Goal: Information Seeking & Learning: Learn about a topic

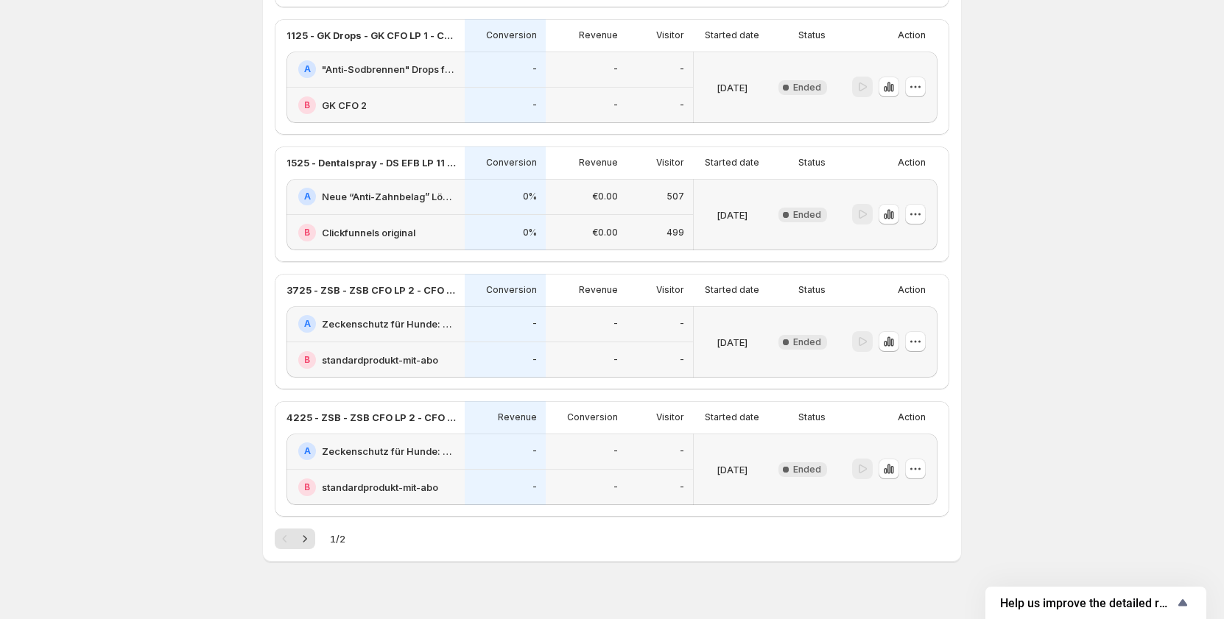
scroll to position [2180, 0]
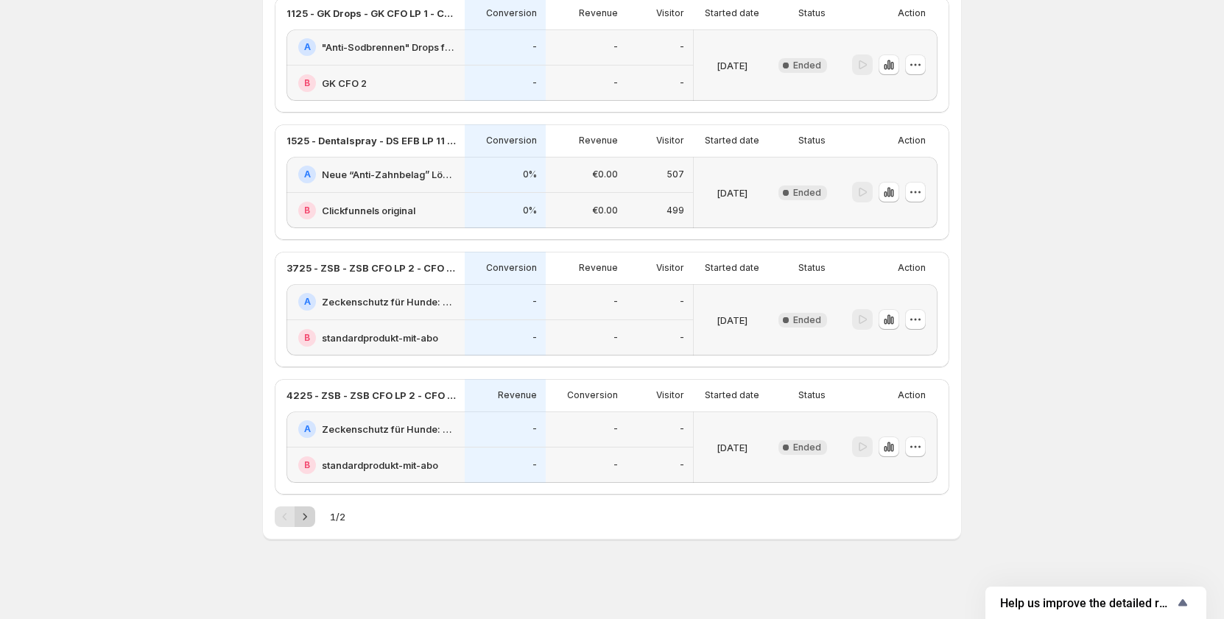
click at [312, 520] on icon "Next" at bounding box center [304, 516] width 15 height 15
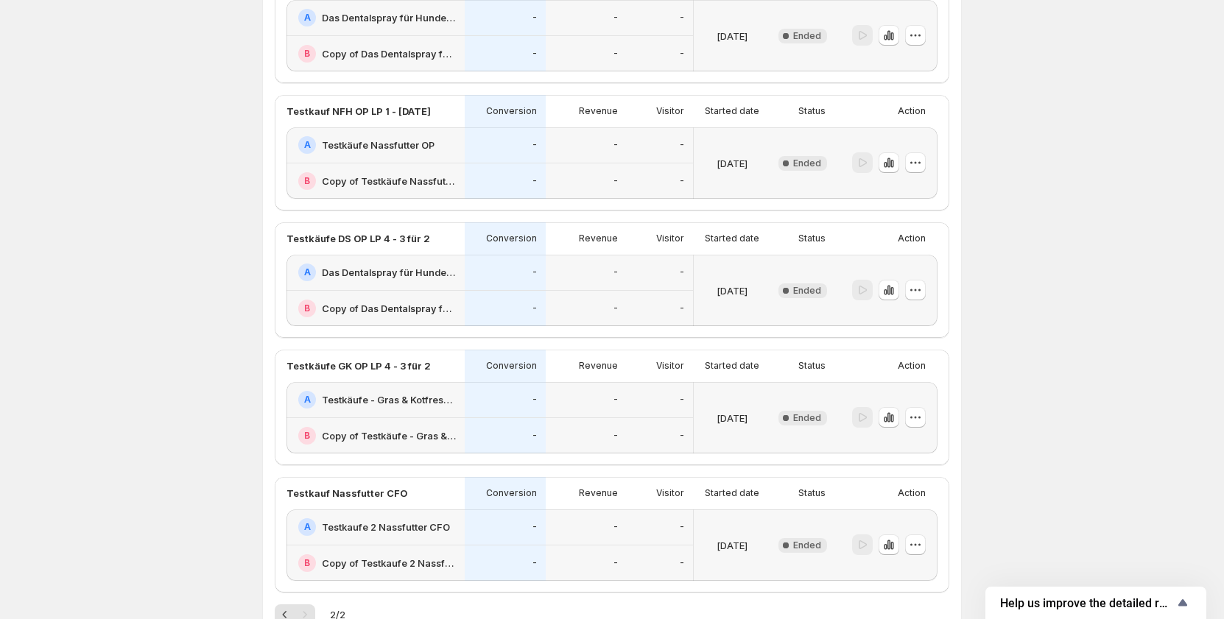
scroll to position [2053, 0]
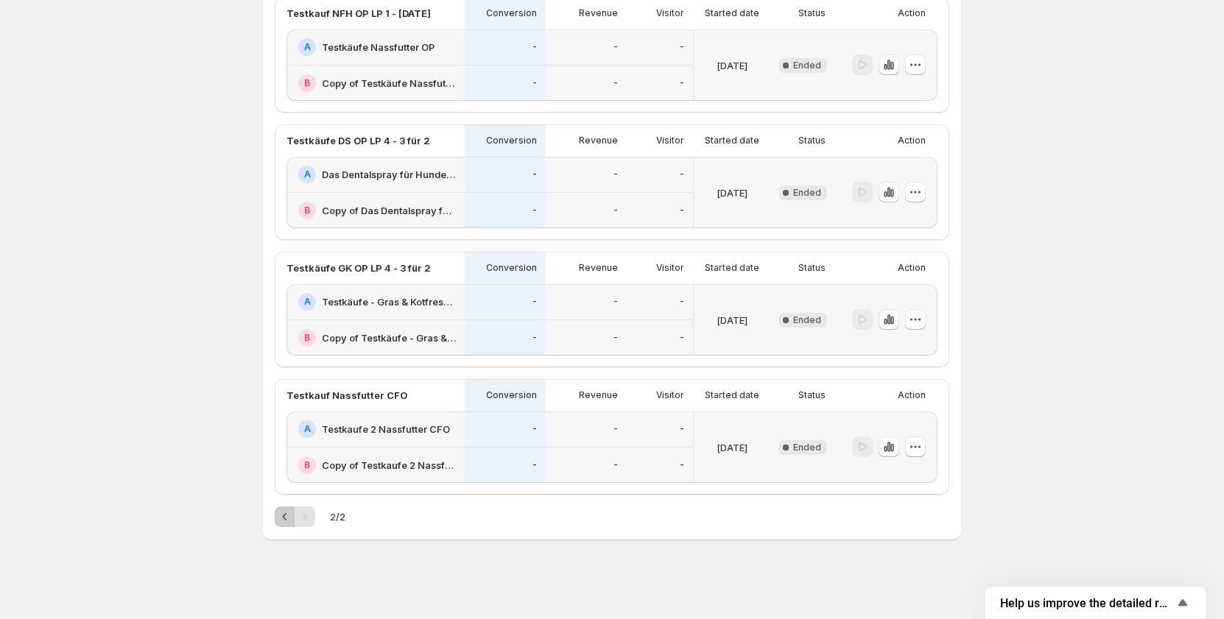
click at [290, 515] on icon "Previous" at bounding box center [285, 516] width 15 height 15
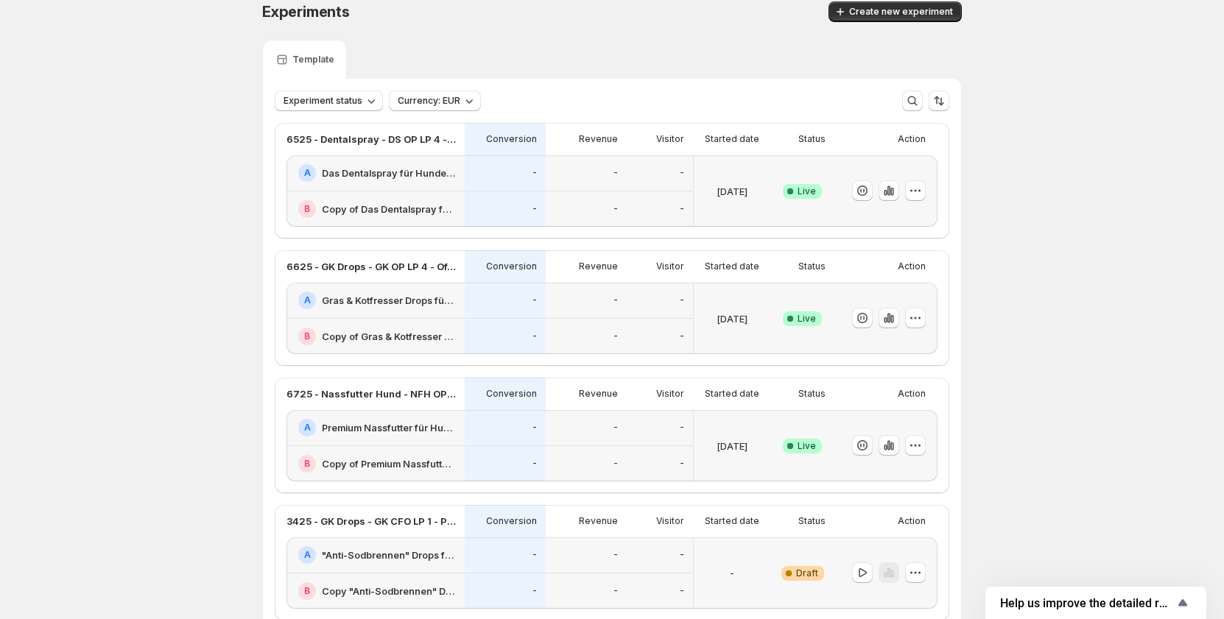
scroll to position [0, 0]
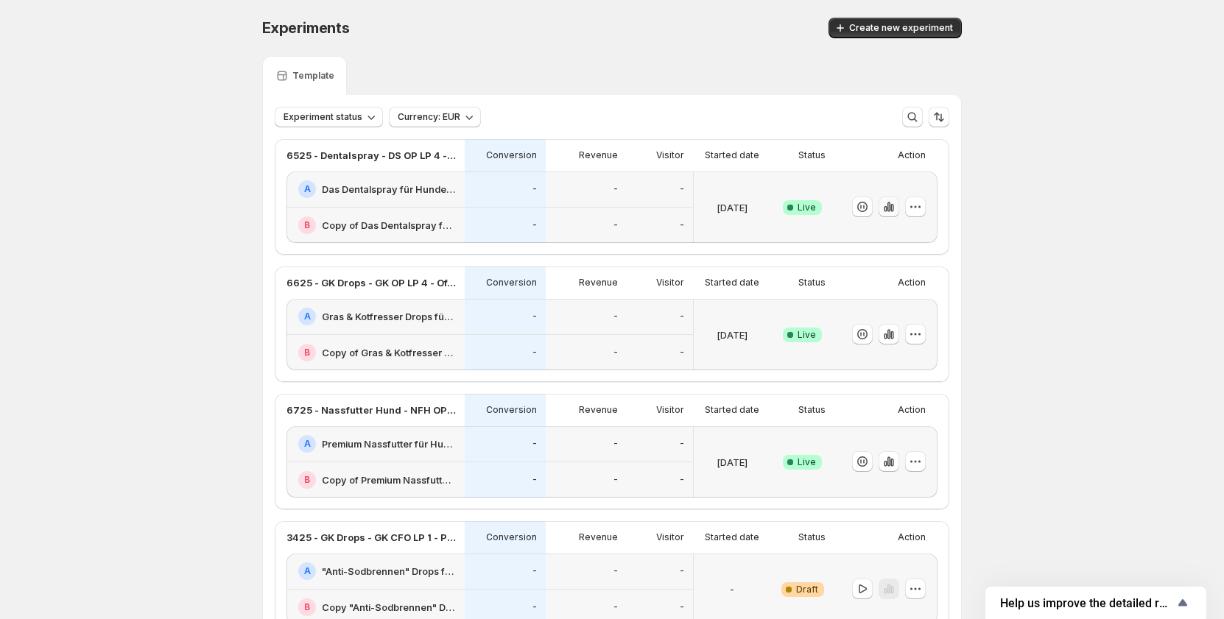
click at [895, 202] on icon "button" at bounding box center [888, 207] width 15 height 15
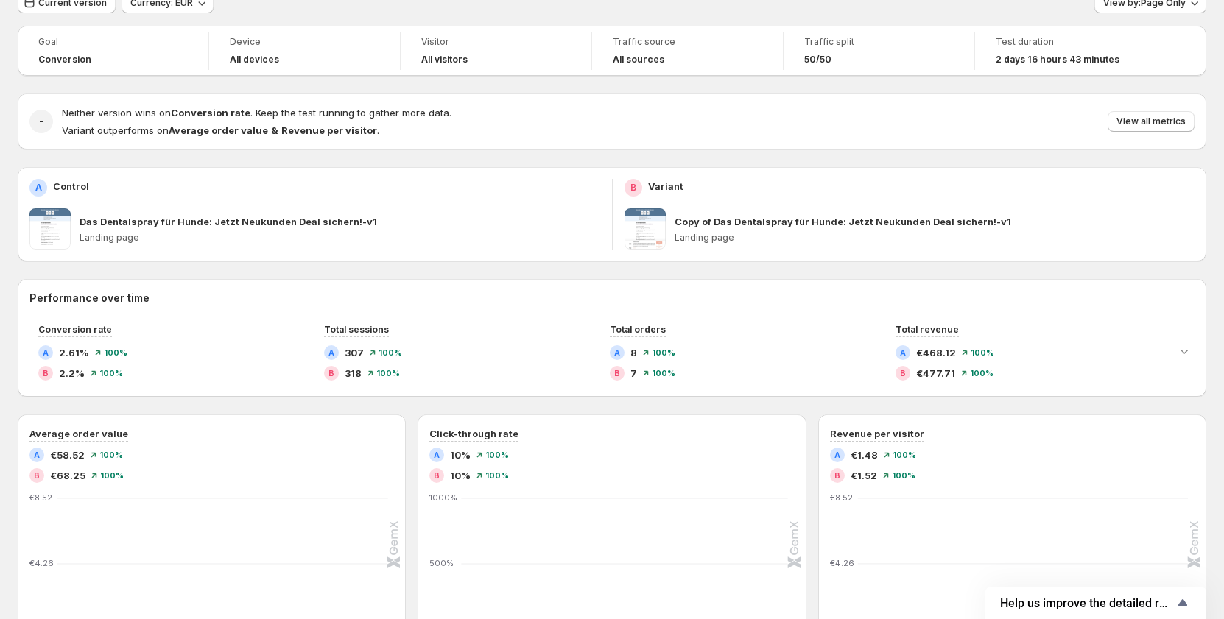
scroll to position [113, 0]
click at [1129, 118] on span "View all metrics" at bounding box center [1150, 122] width 69 height 12
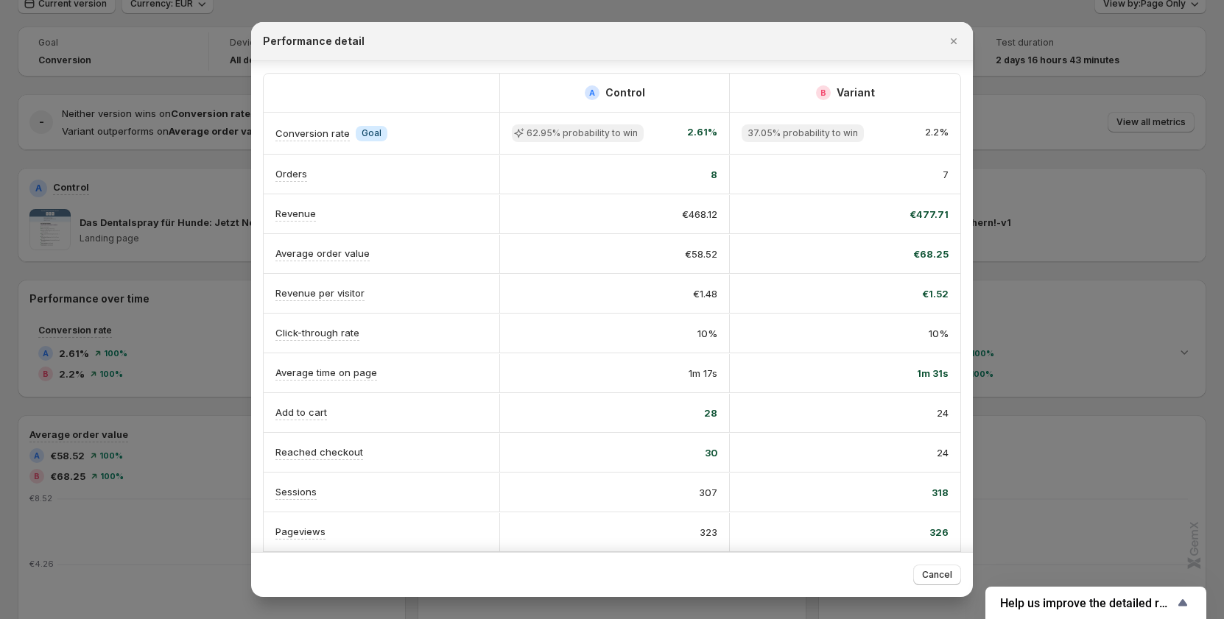
scroll to position [52, 0]
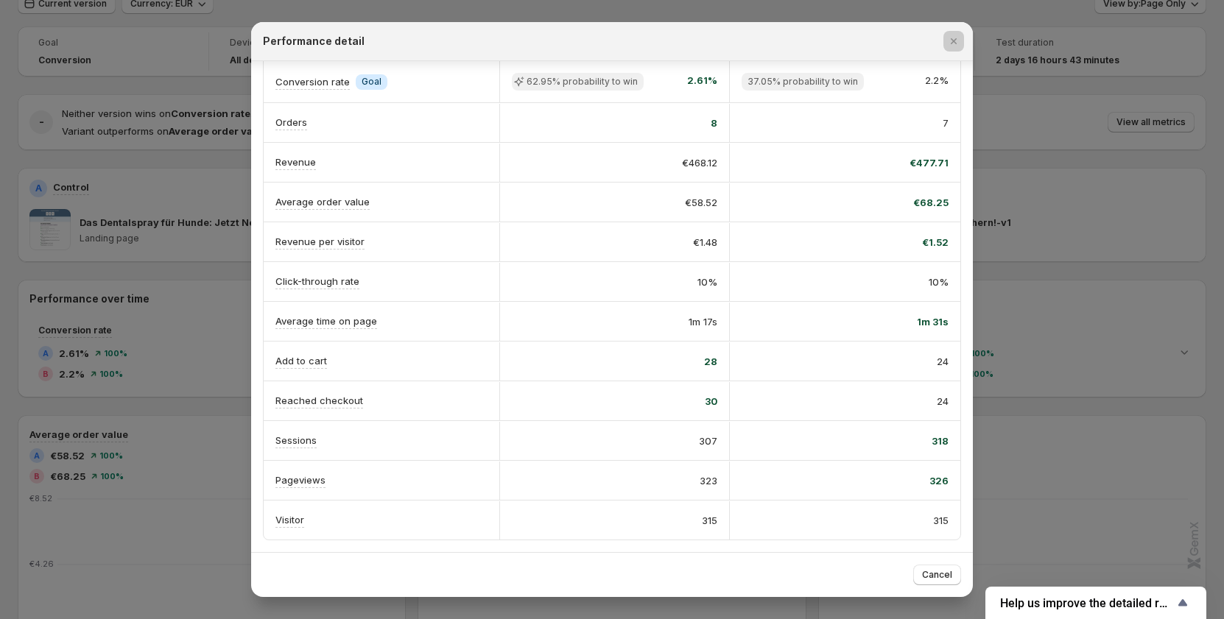
click at [1113, 219] on div at bounding box center [612, 309] width 1224 height 619
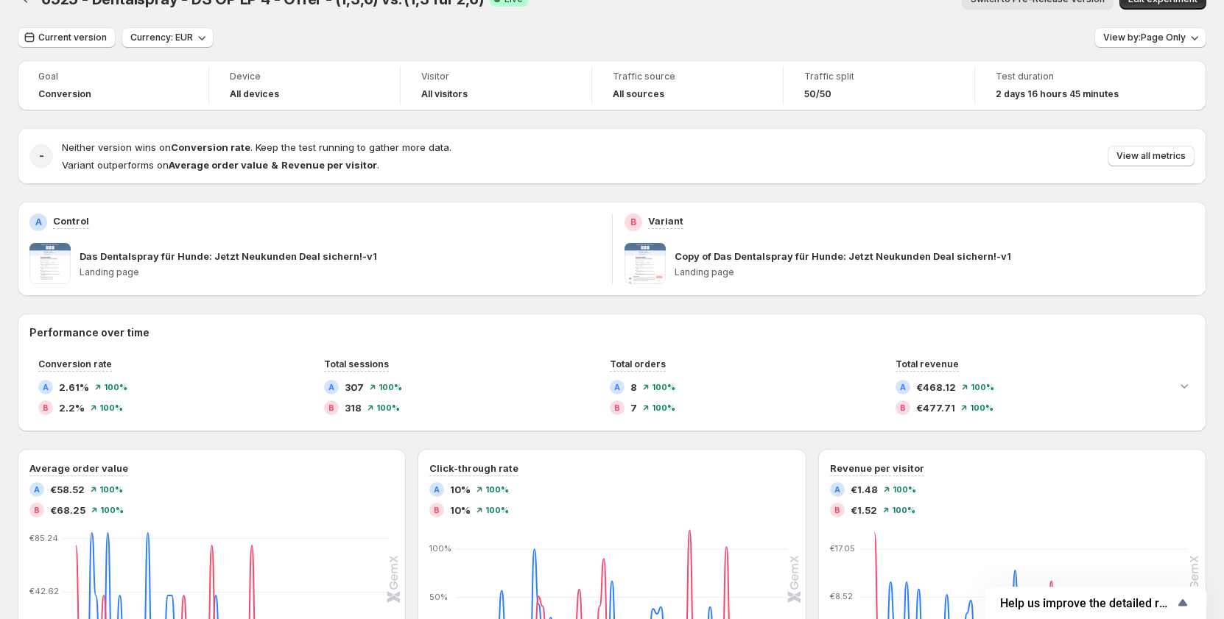
scroll to position [0, 0]
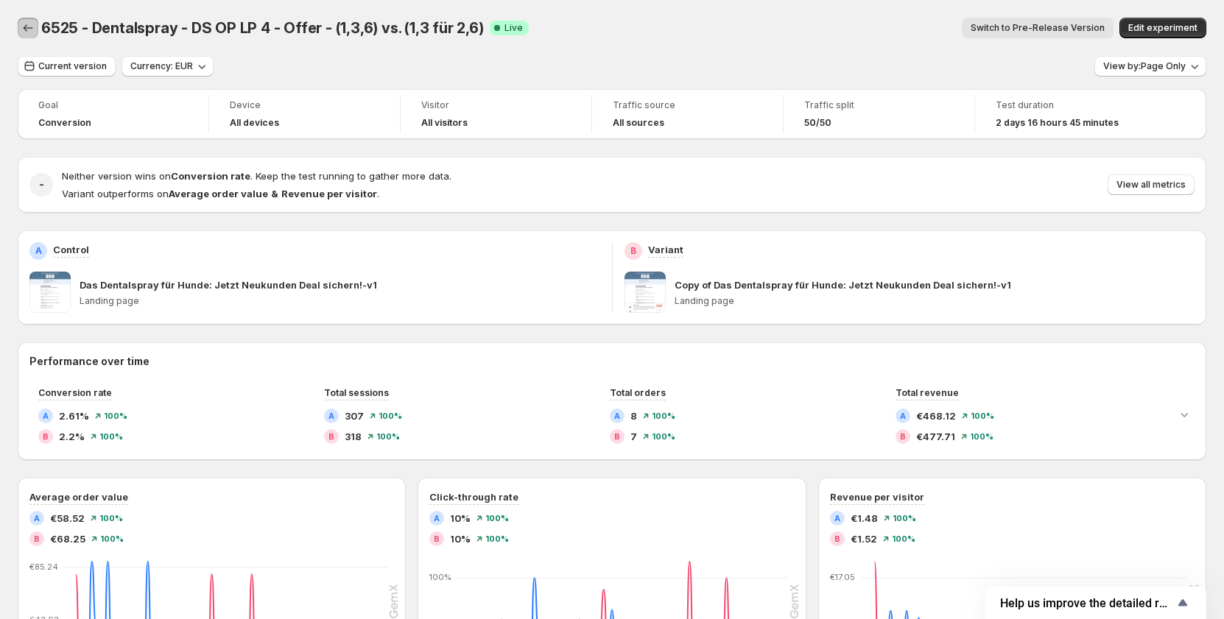
click at [33, 32] on icon "Back" at bounding box center [28, 28] width 15 height 15
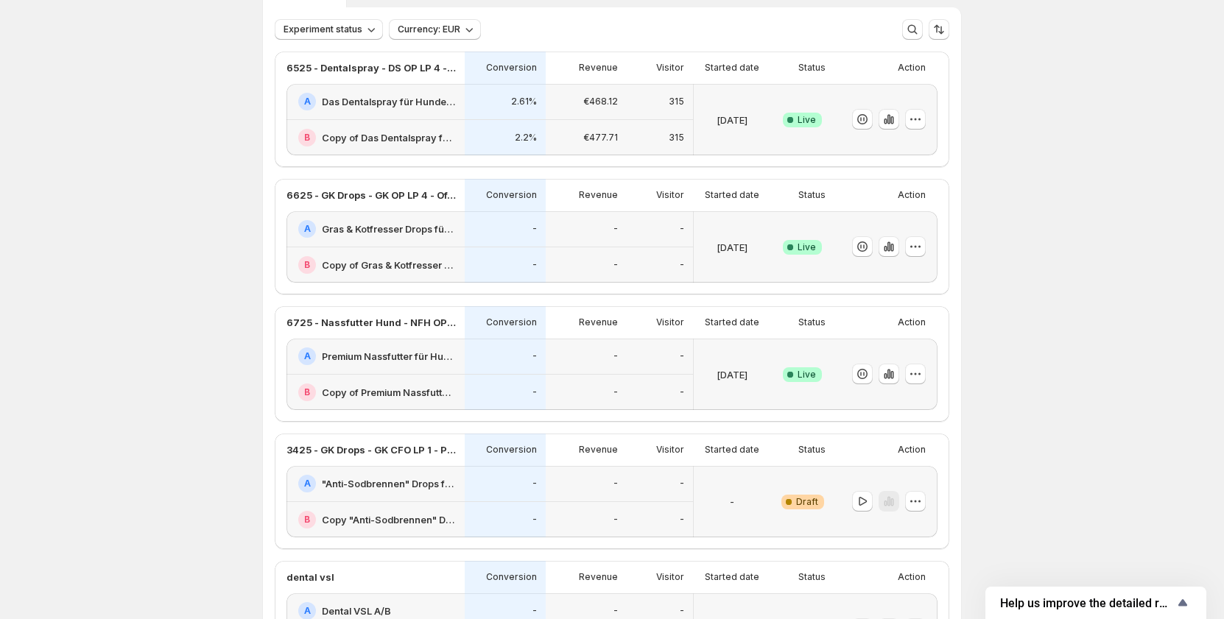
scroll to position [74, 0]
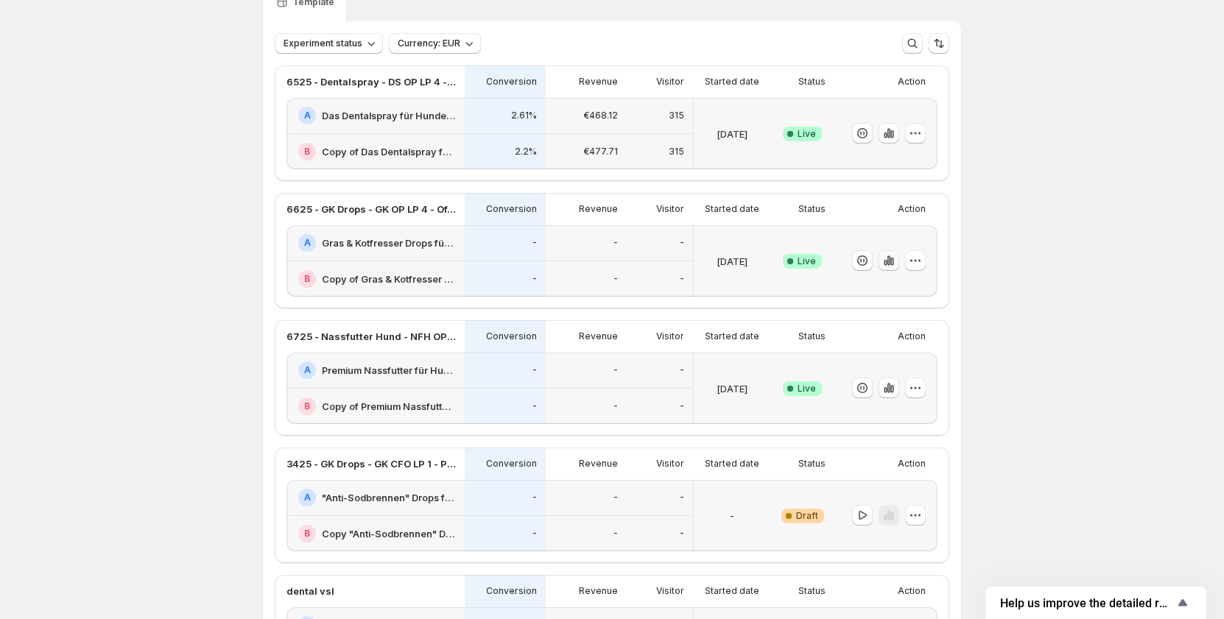
click at [896, 256] on icon "button" at bounding box center [888, 260] width 15 height 15
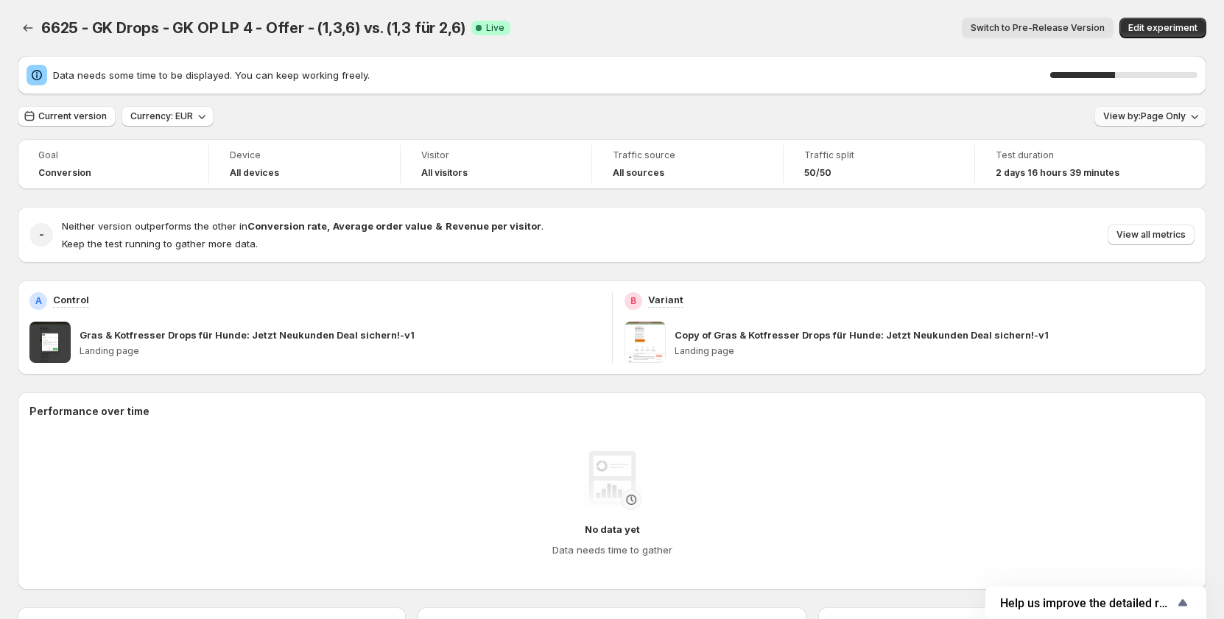
click at [1163, 119] on span "View by: Page Only" at bounding box center [1144, 116] width 82 height 12
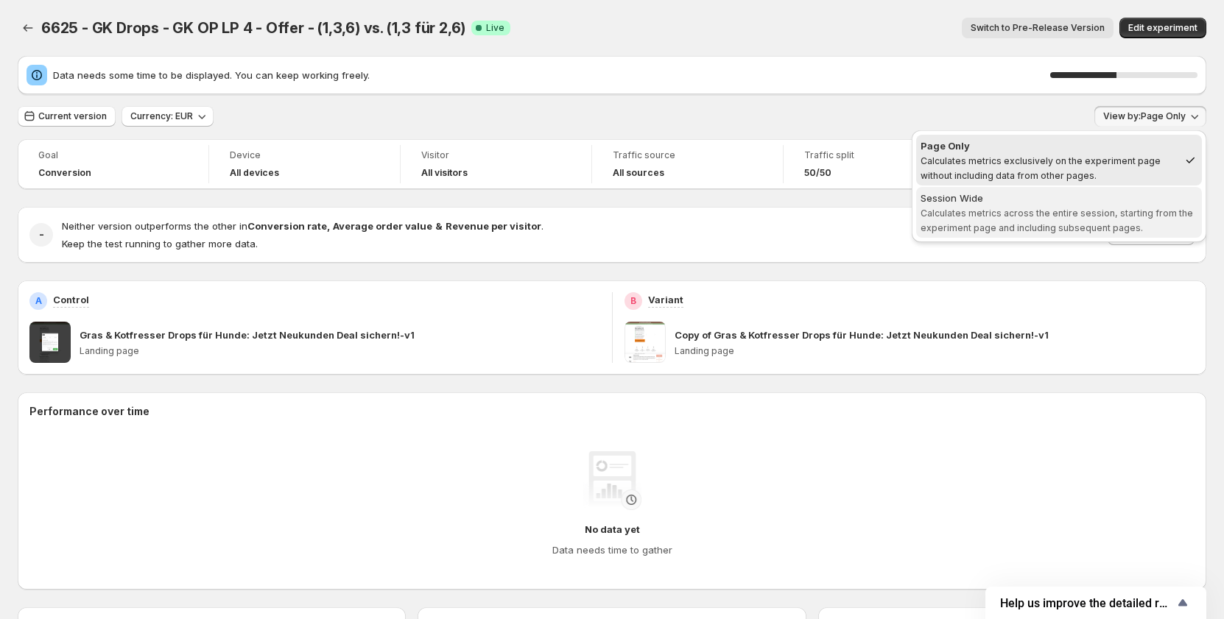
click at [1071, 199] on div "Session Wide" at bounding box center [1058, 198] width 277 height 15
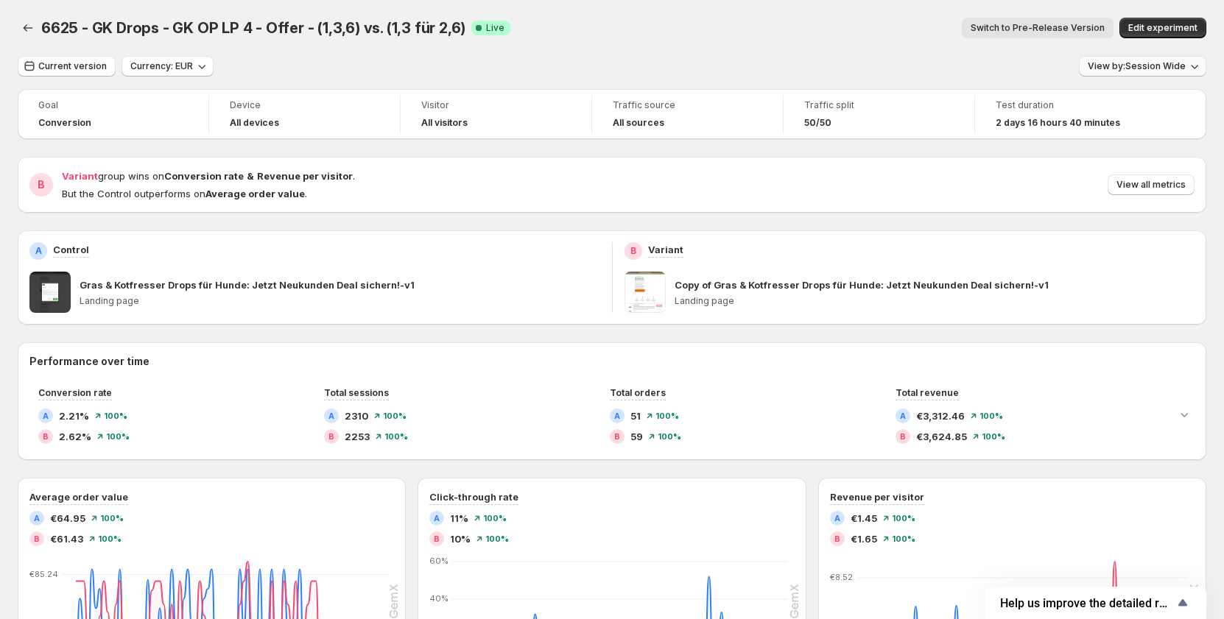
click at [1138, 65] on span "View by: Session Wide" at bounding box center [1136, 66] width 98 height 12
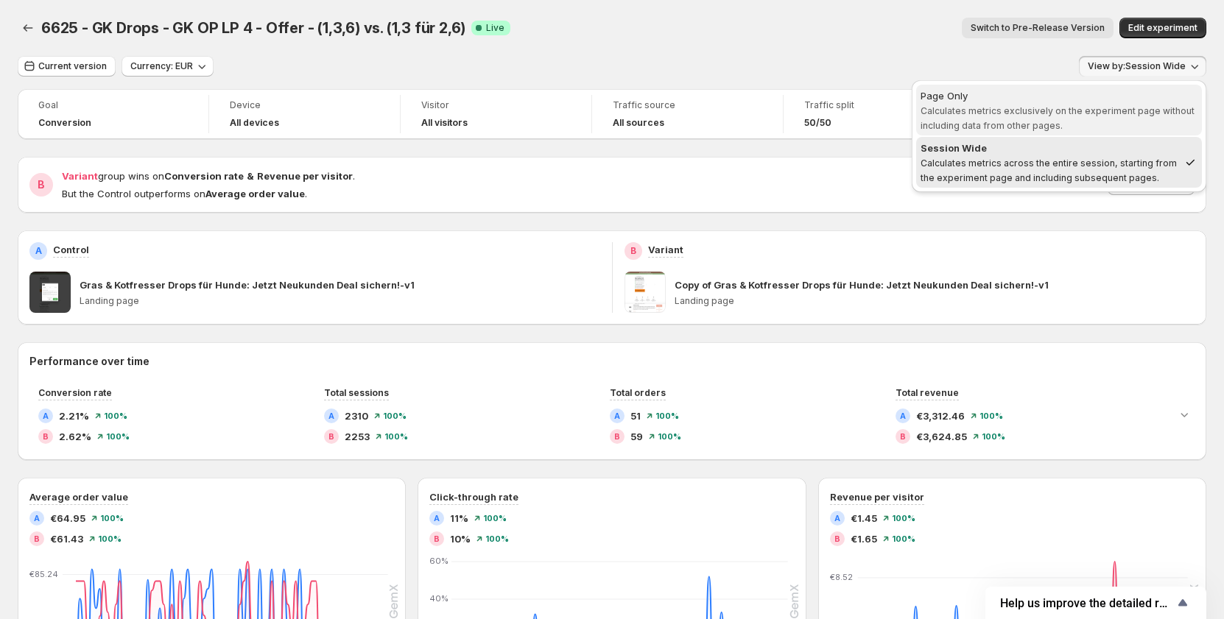
click at [1091, 117] on span "Page Only Calculates metrics exclusively on the experiment page without includi…" at bounding box center [1058, 110] width 277 height 44
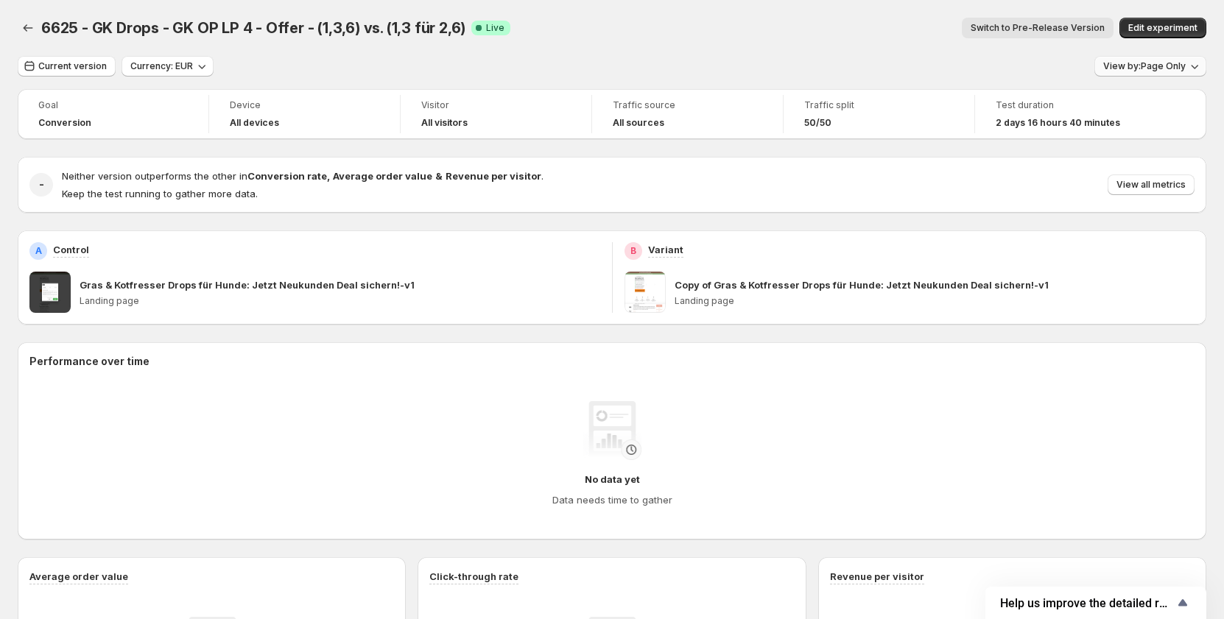
click at [1185, 68] on span "View by: Page Only" at bounding box center [1144, 66] width 82 height 12
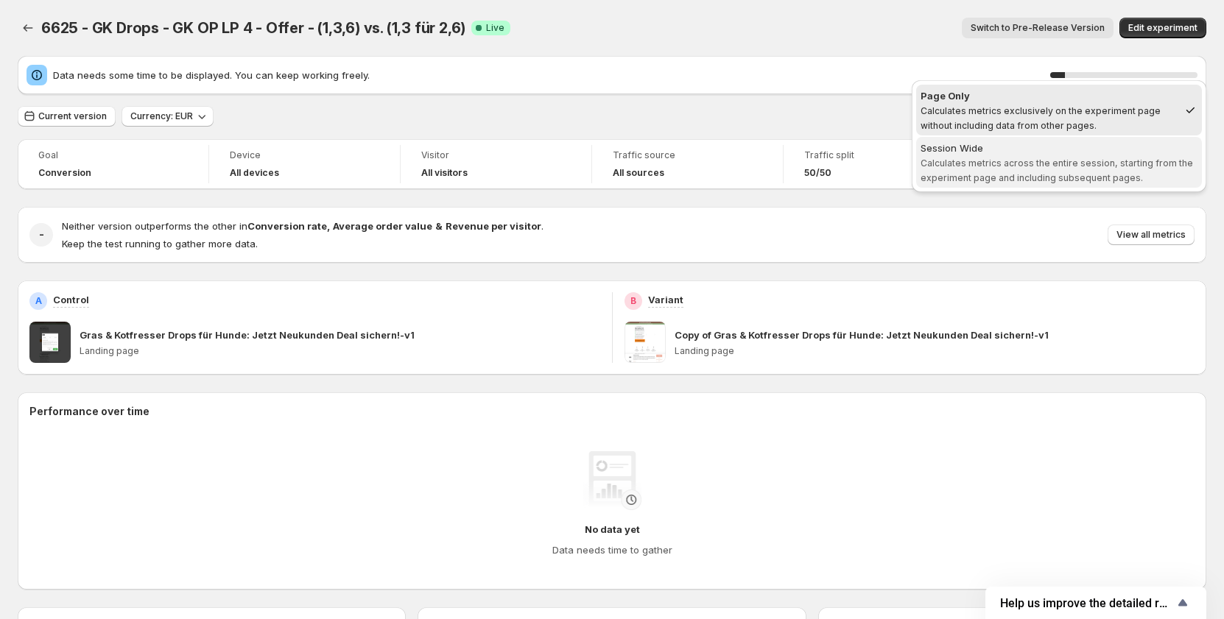
click at [1069, 155] on div "Session Wide" at bounding box center [1058, 148] width 277 height 15
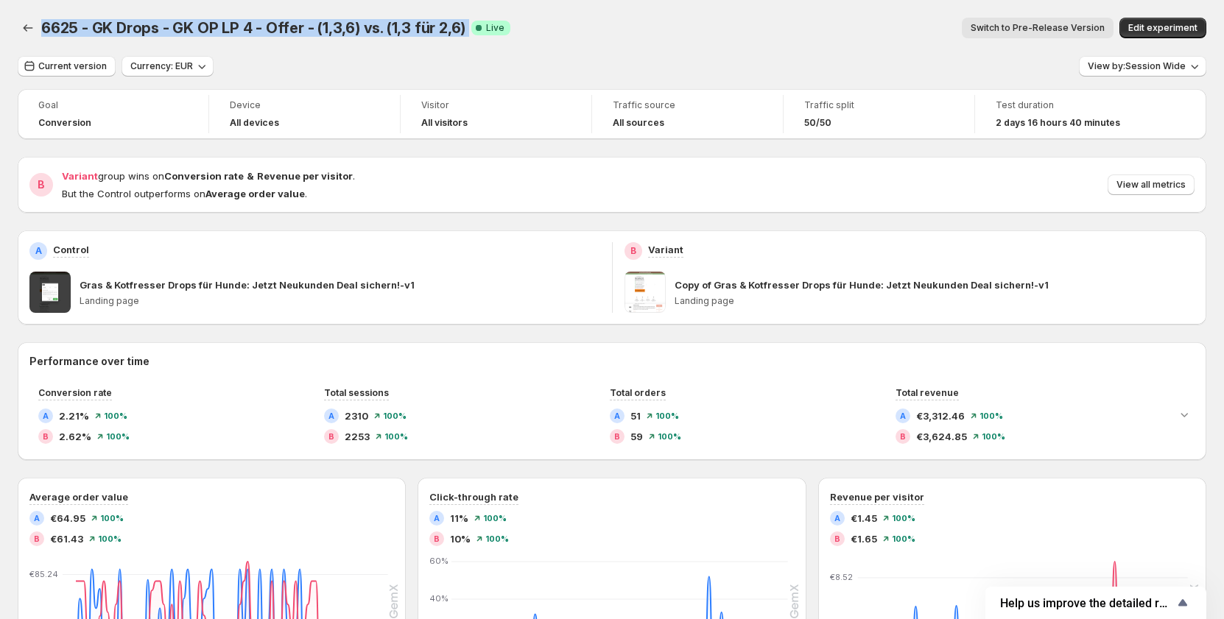
drag, startPoint x: 43, startPoint y: 29, endPoint x: 461, endPoint y: 29, distance: 417.5
click at [461, 29] on div "6625 - GK Drops - GK OP LP 4 - Offer - (1,3,6) vs. (1,3 für 2,6) Success Comple…" at bounding box center [275, 28] width 469 height 21
copy span "6625 - GK Drops - GK OP LP 4 - Offer - (1,3,6) vs. (1,3 für 2,6)"
click at [803, 17] on div "6625 - GK Drops - GK OP LP 4 - Offer - (1,3,6) vs. (1,3 für 2,6). This page is …" at bounding box center [612, 28] width 1188 height 56
click at [1115, 59] on button "View by: Session Wide" at bounding box center [1142, 66] width 127 height 21
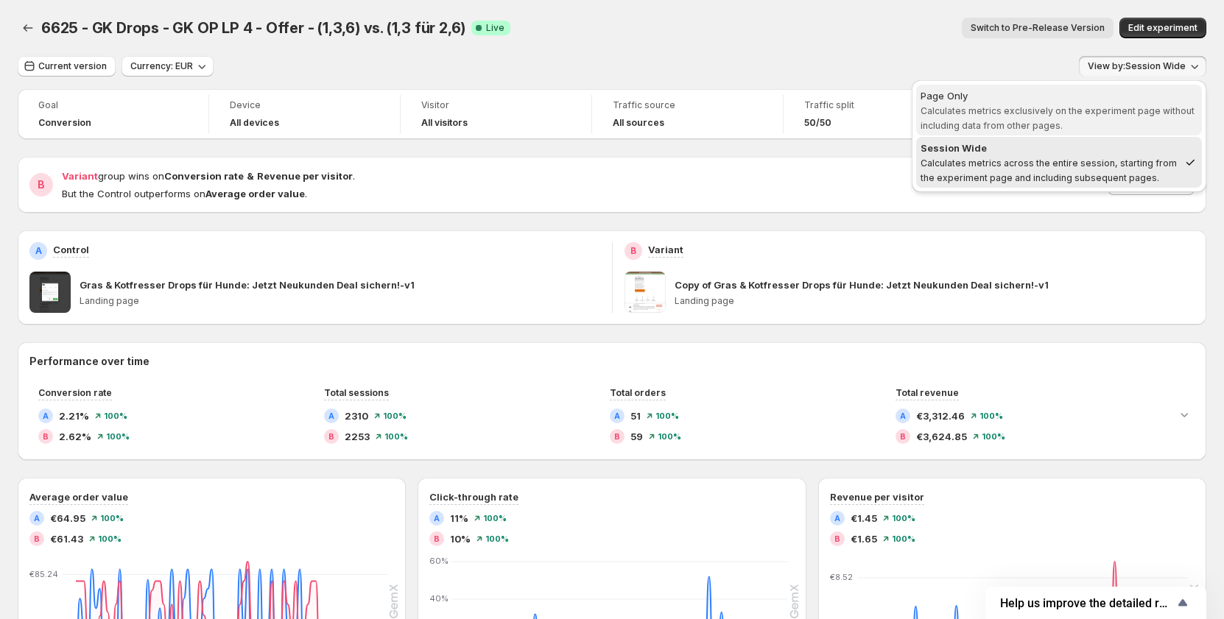
click at [1037, 99] on div "Page Only" at bounding box center [1058, 95] width 277 height 15
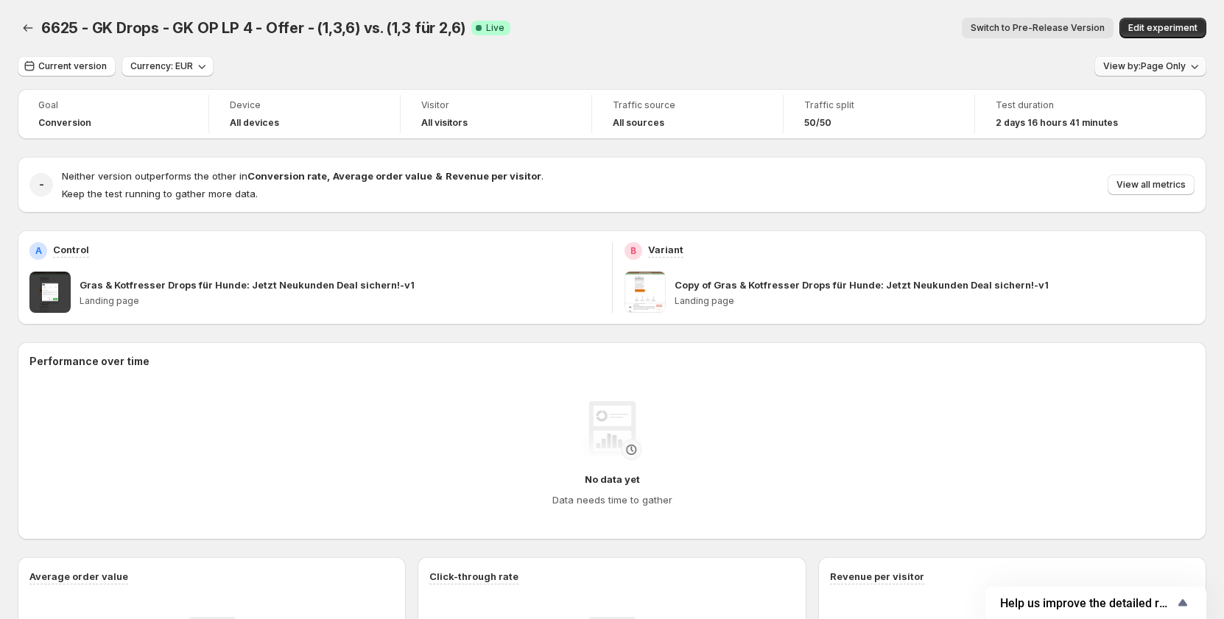
click at [1172, 64] on span "View by: Page Only" at bounding box center [1144, 66] width 82 height 12
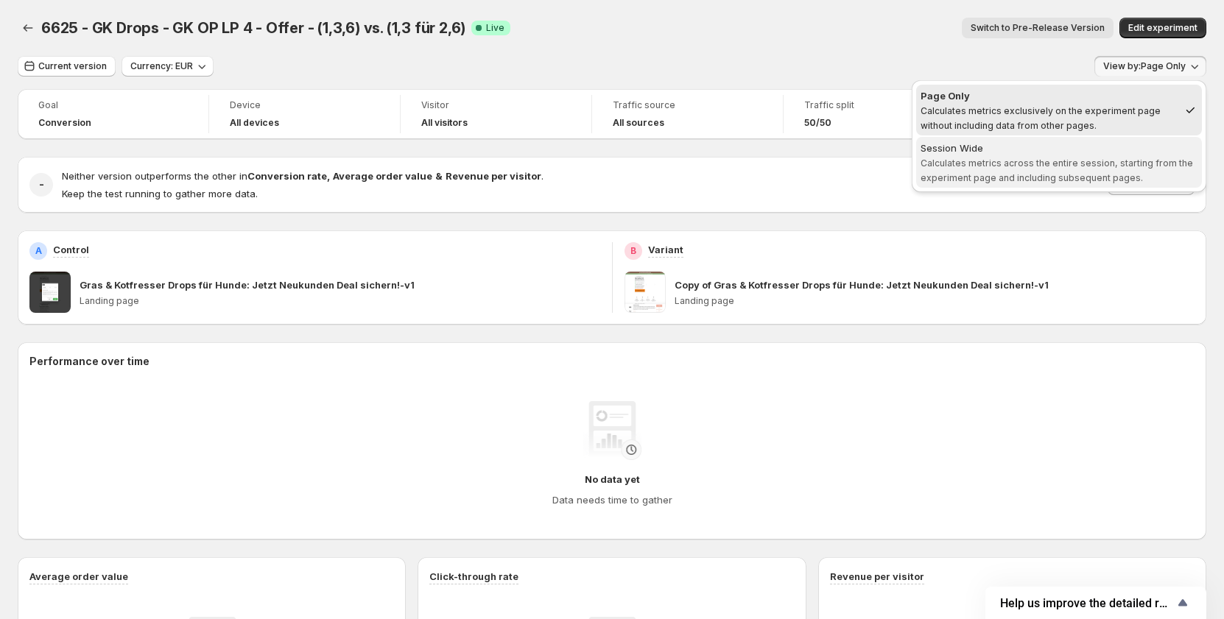
click at [1072, 156] on span "Session Wide Calculates metrics across the entire session, starting from the ex…" at bounding box center [1058, 163] width 277 height 44
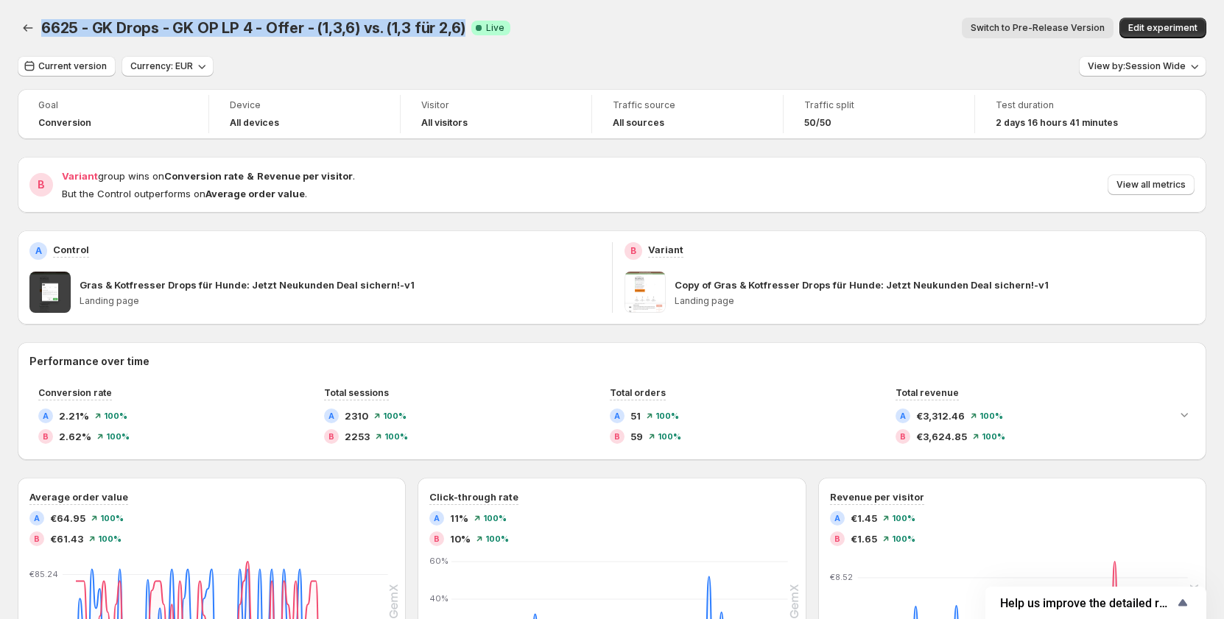
drag, startPoint x: 42, startPoint y: 21, endPoint x: 456, endPoint y: 20, distance: 414.5
click at [456, 20] on span "6625 - GK Drops - GK OP LP 4 - Offer - (1,3,6) vs. (1,3 für 2,6)" at bounding box center [253, 28] width 424 height 18
copy span "6625 - GK Drops - GK OP LP 4 - Offer - (1,3,6) vs. (1,3 für 2,6)"
click at [1160, 183] on span "View all metrics" at bounding box center [1150, 185] width 69 height 12
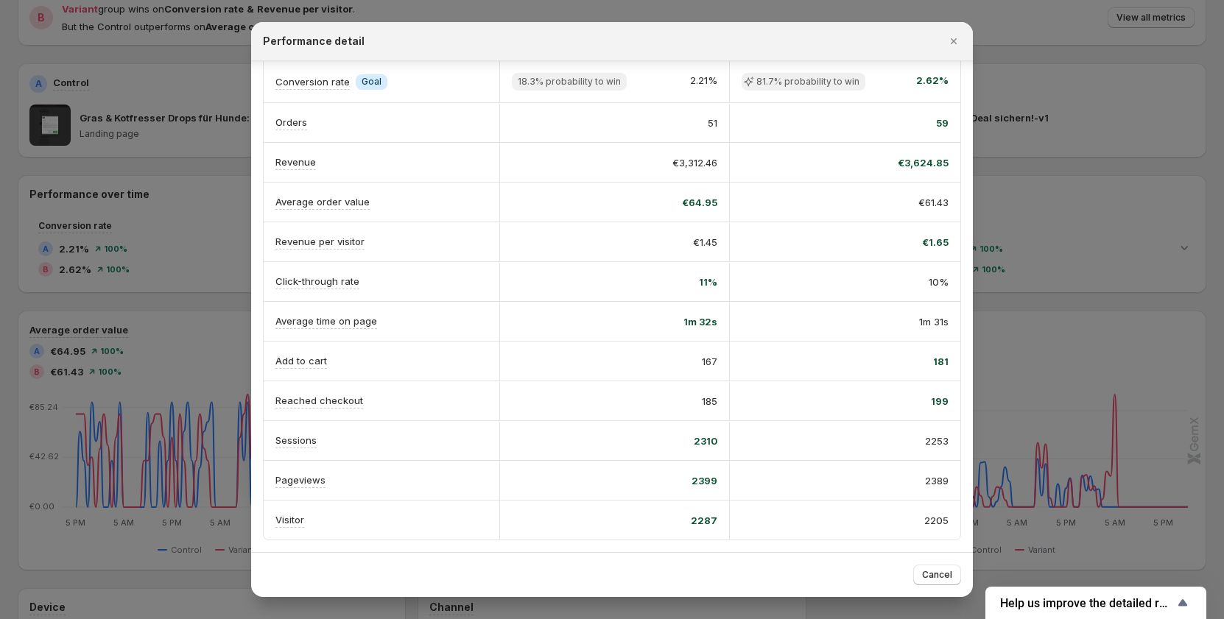
scroll to position [221, 0]
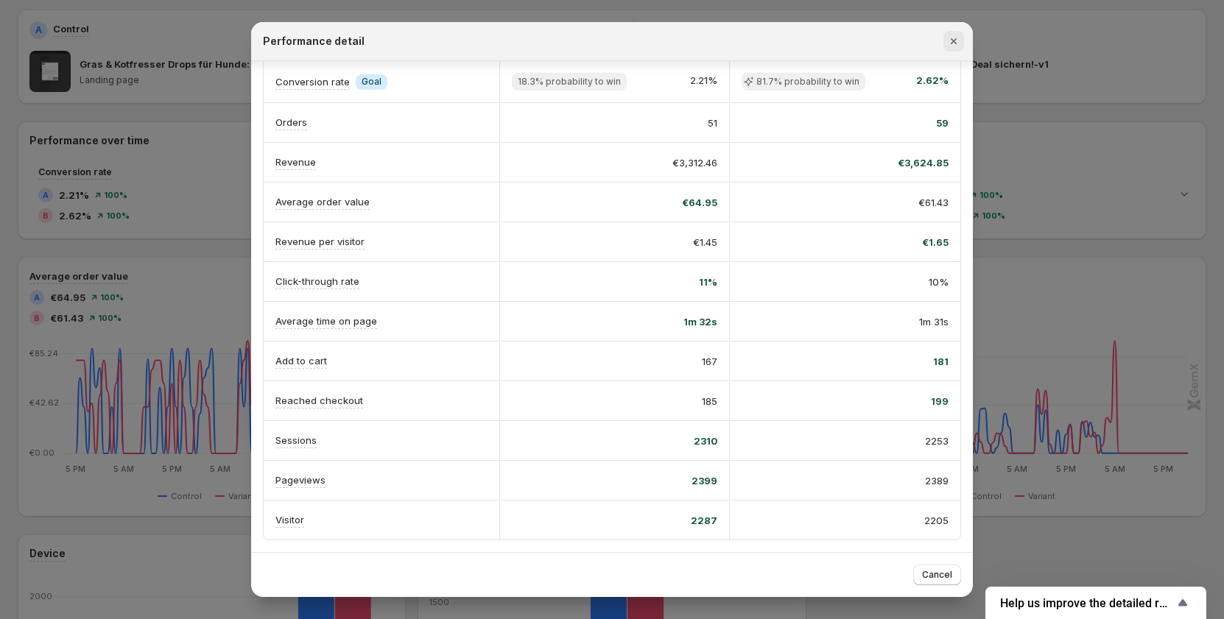
click at [956, 40] on icon "Close" at bounding box center [953, 41] width 15 height 15
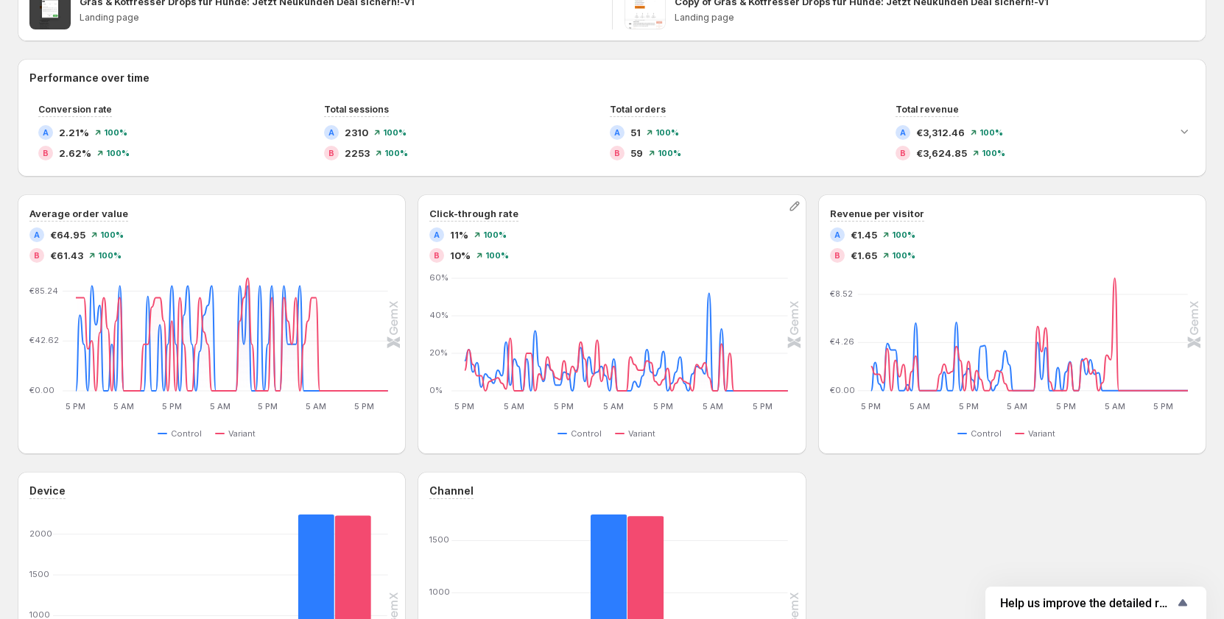
scroll to position [0, 0]
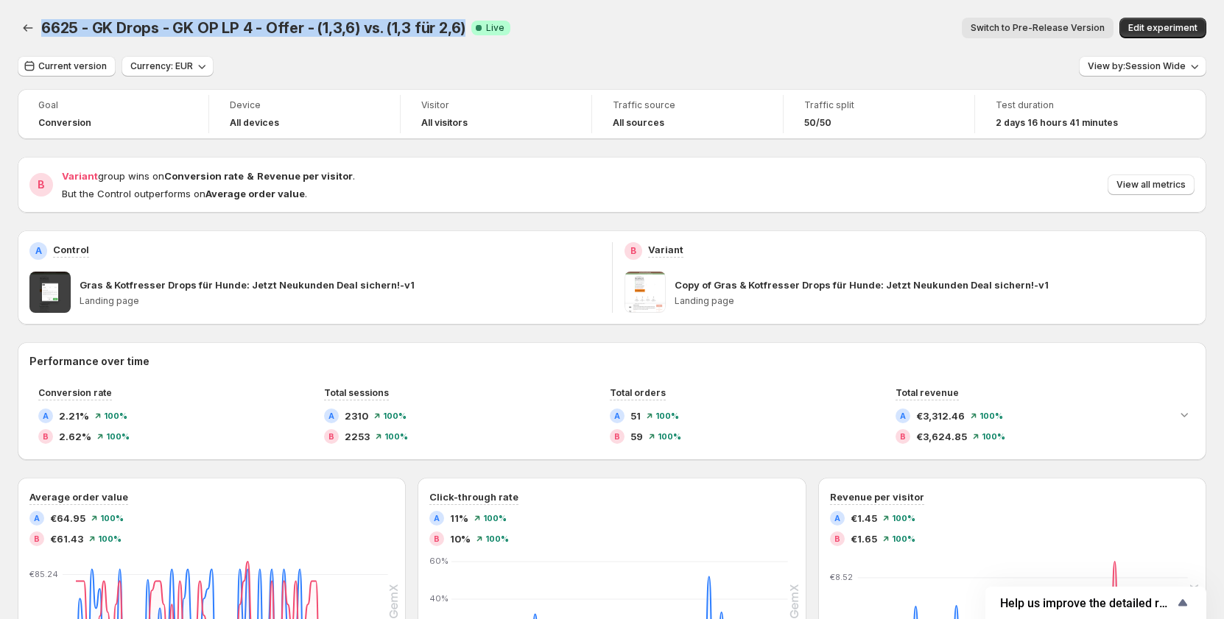
click at [442, 47] on div "6625 - GK Drops - GK OP LP 4 - Offer - (1,3,6) vs. (1,3 für 2,6). This page is …" at bounding box center [612, 28] width 1188 height 56
click at [77, 63] on span "Current version" at bounding box center [72, 66] width 68 height 12
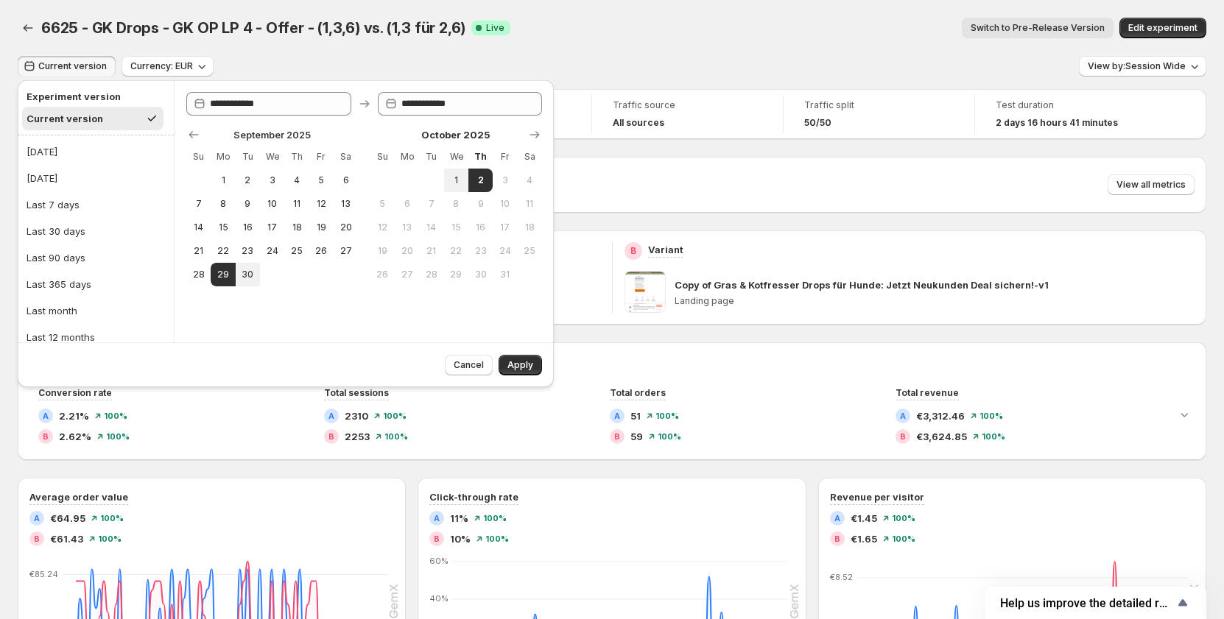
click at [742, 32] on div "Switch to Pre-Release Version" at bounding box center [817, 28] width 591 height 21
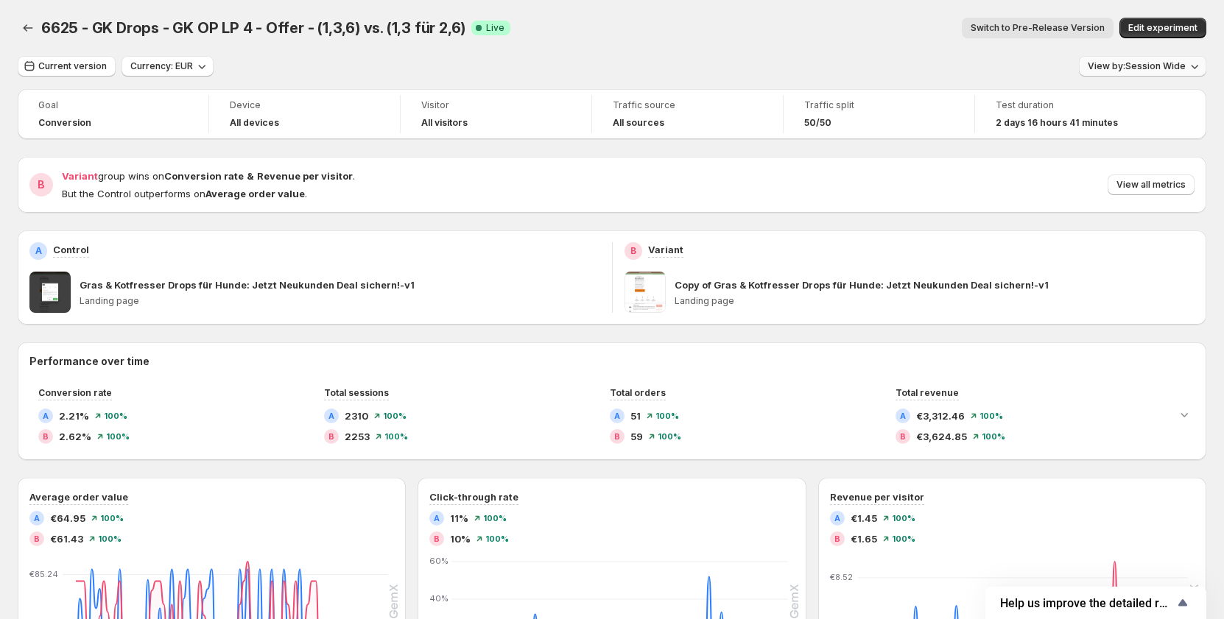
click at [1185, 66] on span "View by: Session Wide" at bounding box center [1136, 66] width 98 height 12
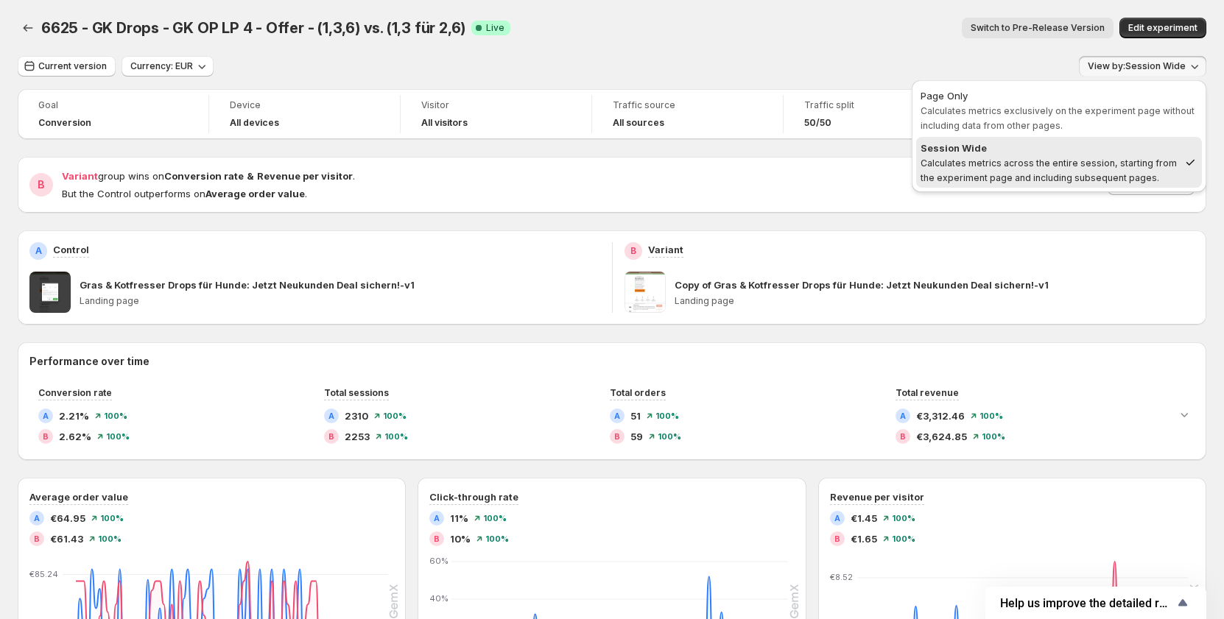
click at [767, 66] on div "Current version Currency: EUR View by: Session Wide" at bounding box center [612, 66] width 1188 height 21
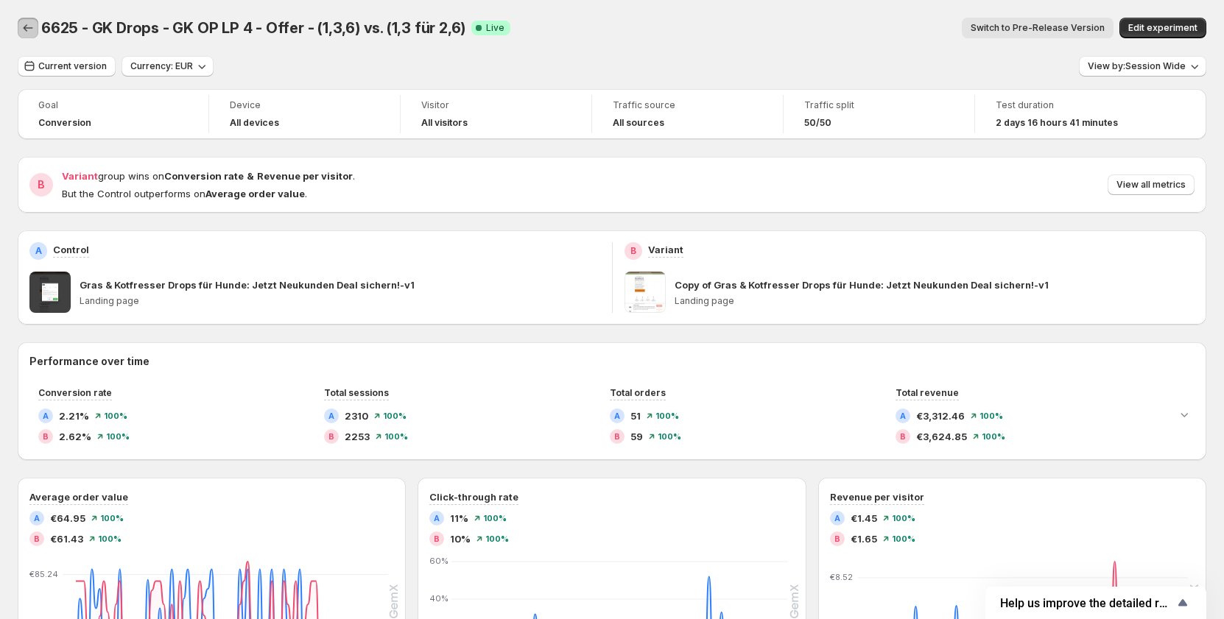
click at [25, 32] on icon "Back" at bounding box center [28, 28] width 15 height 15
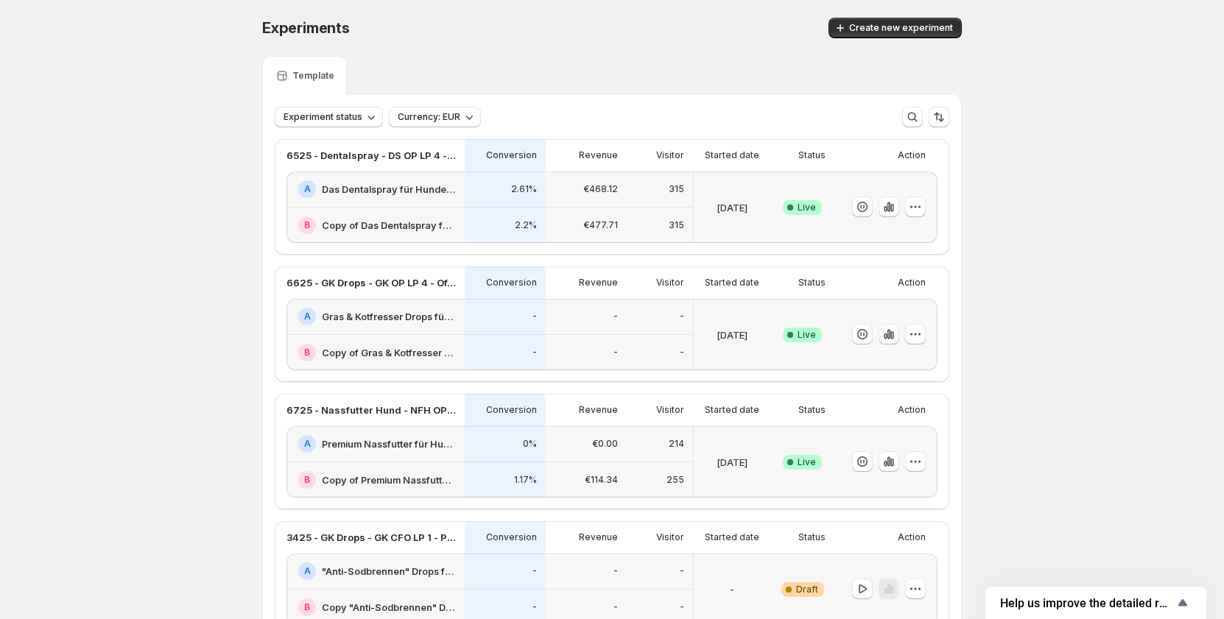
click at [893, 337] on icon "button" at bounding box center [891, 335] width 3 height 8
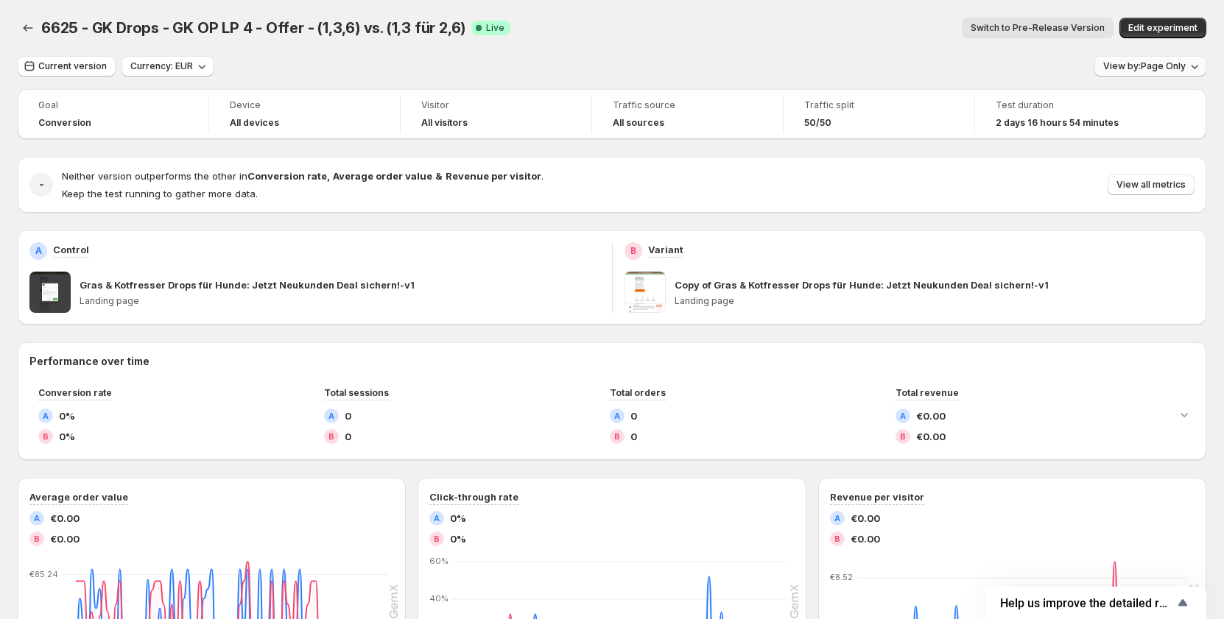
click at [1160, 66] on span "View by: Page Only" at bounding box center [1144, 66] width 82 height 12
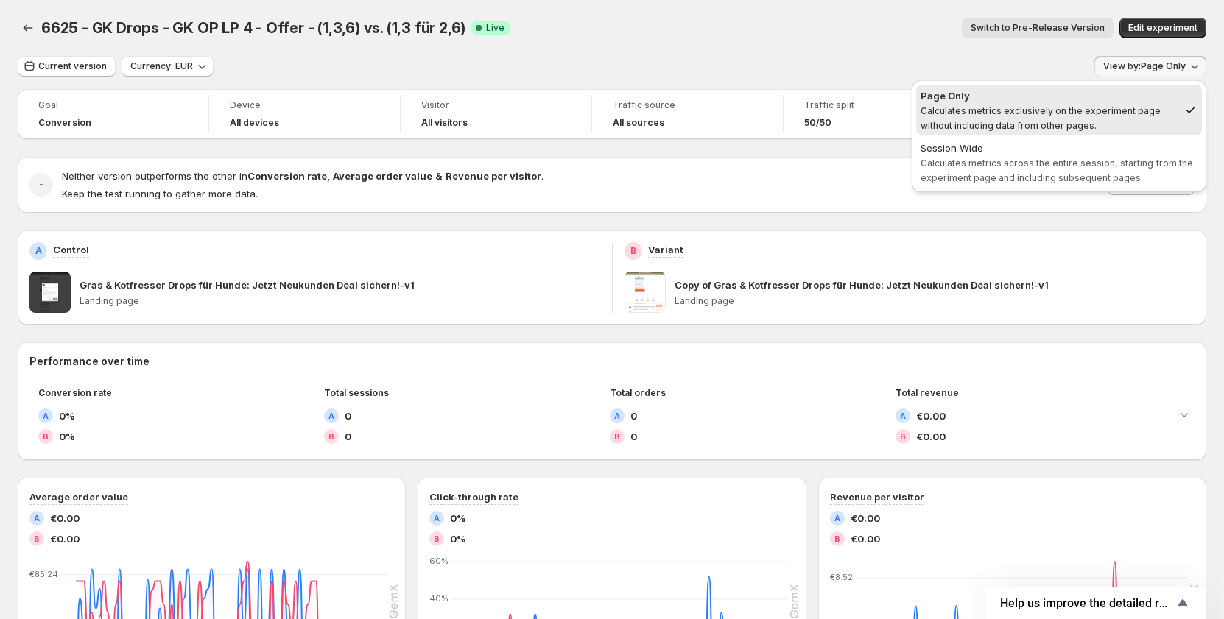
click at [927, 69] on div "Current version Currency: EUR View by: Page Only" at bounding box center [612, 66] width 1188 height 21
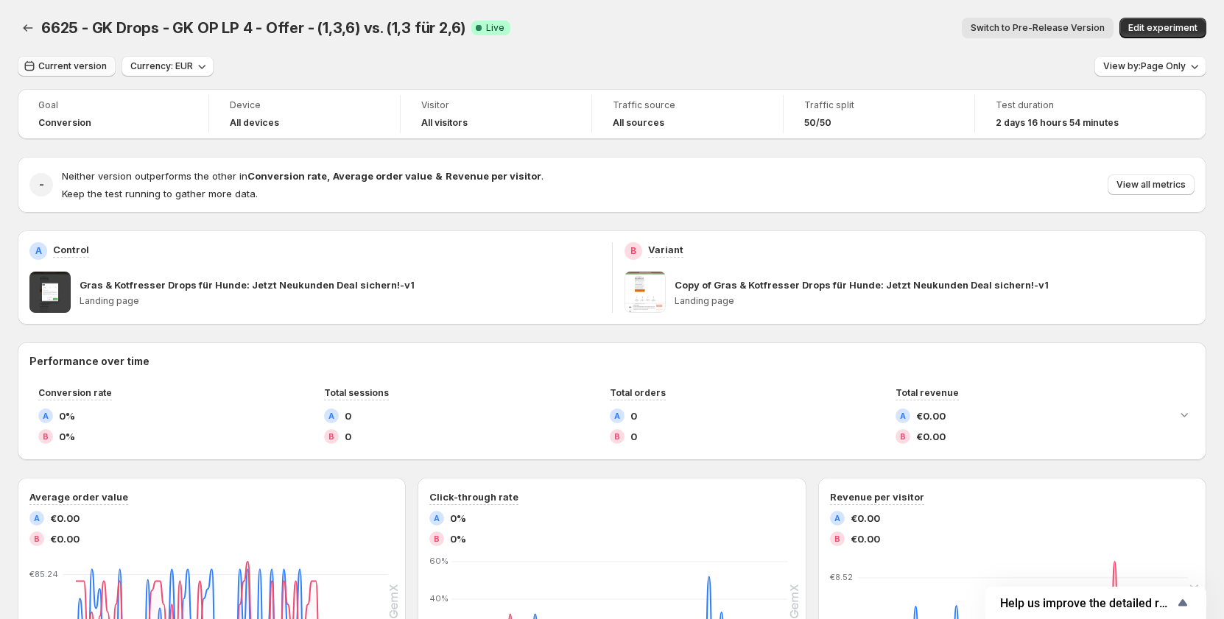
click at [71, 67] on span "Current version" at bounding box center [72, 66] width 68 height 12
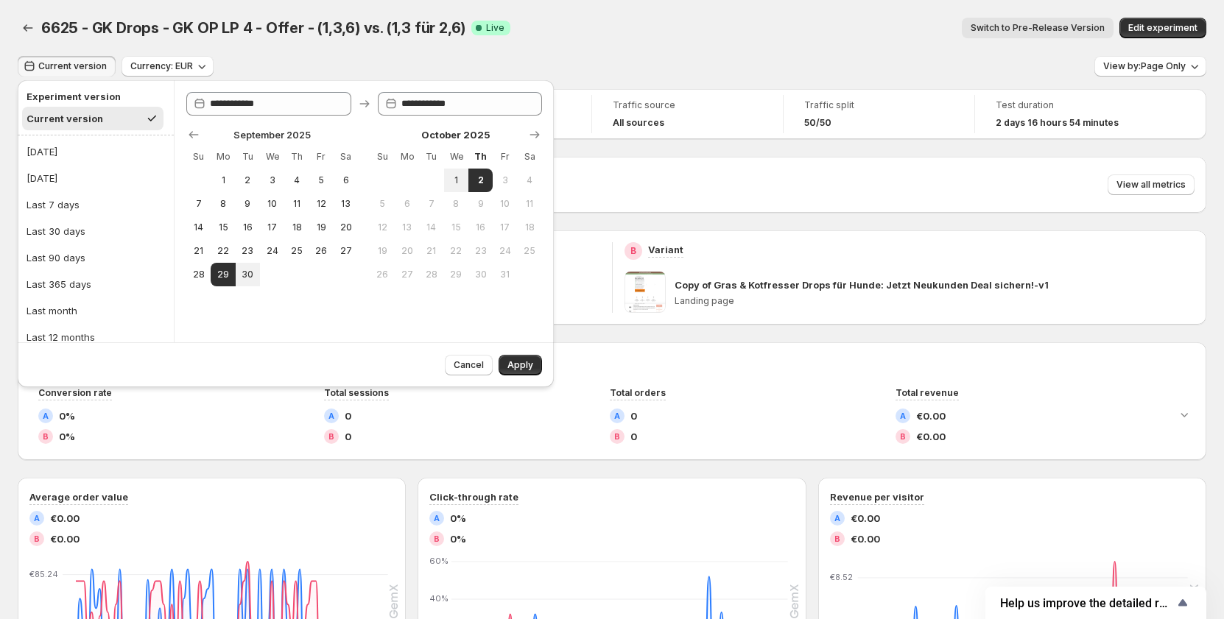
click at [665, 65] on div "Current version Currency: EUR View by: Page Only" at bounding box center [612, 66] width 1188 height 21
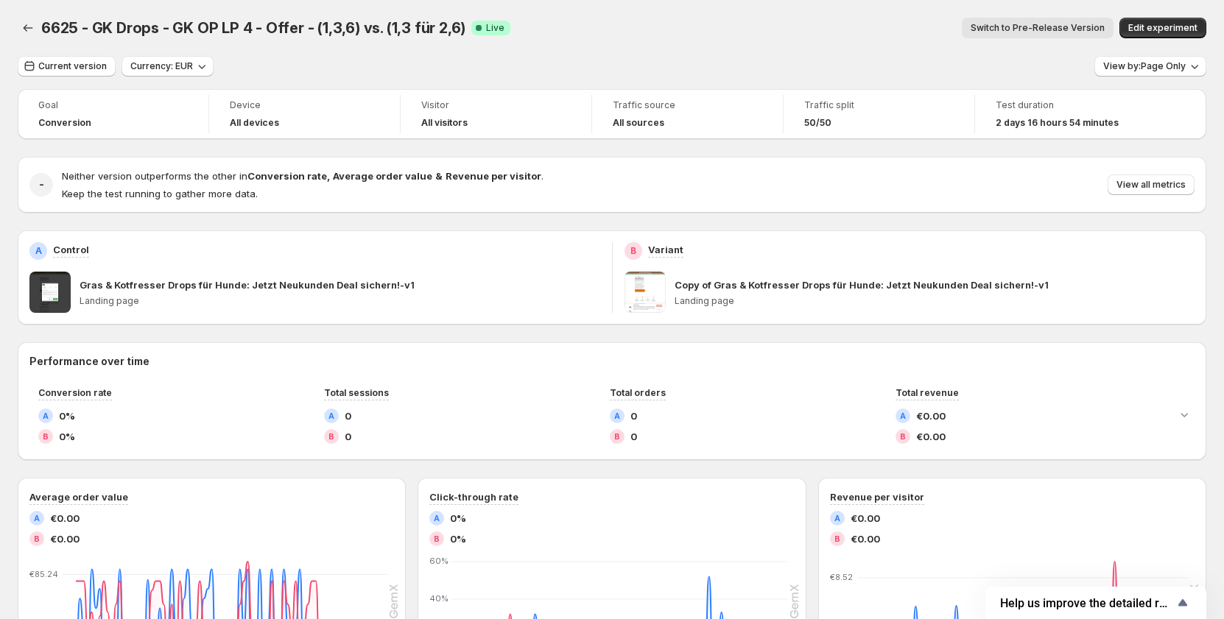
click at [831, 32] on div "Switch to Pre-Release Version" at bounding box center [817, 28] width 591 height 21
drag, startPoint x: 43, startPoint y: 33, endPoint x: 456, endPoint y: 40, distance: 413.8
click at [456, 40] on div "6625 - GK Drops - GK OP LP 4 - Offer - (1,3,6) vs. (1,3 für 2,6). This page is …" at bounding box center [612, 28] width 1188 height 56
click at [718, 28] on div "Switch to Pre-Release Version" at bounding box center [817, 28] width 591 height 21
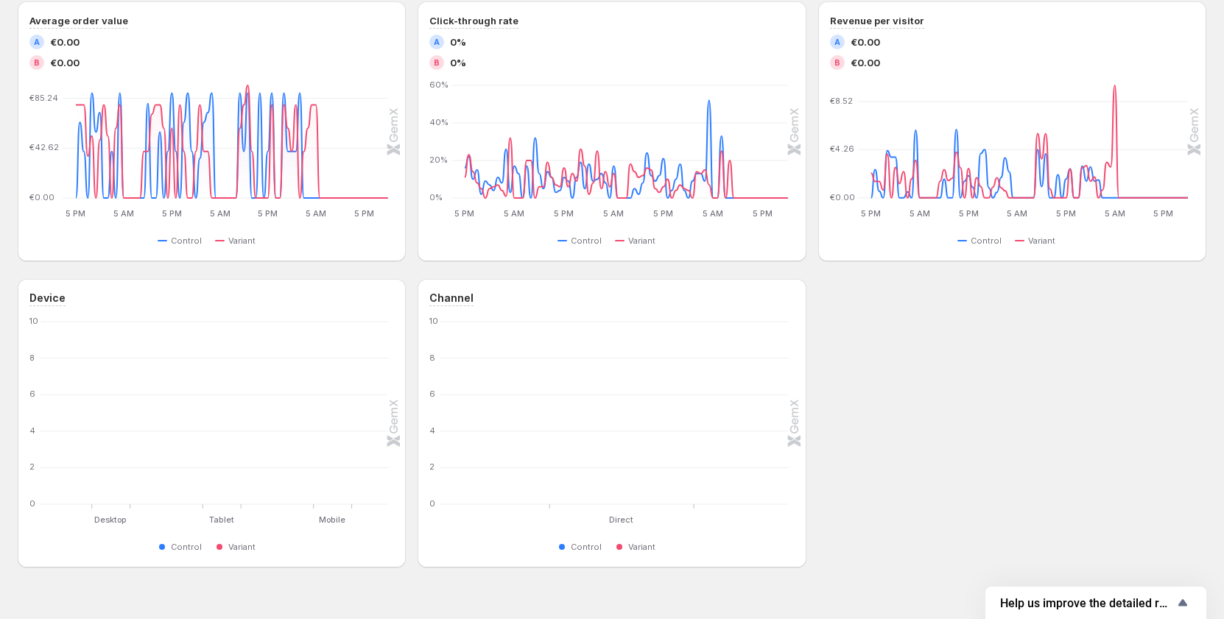
scroll to position [357, 0]
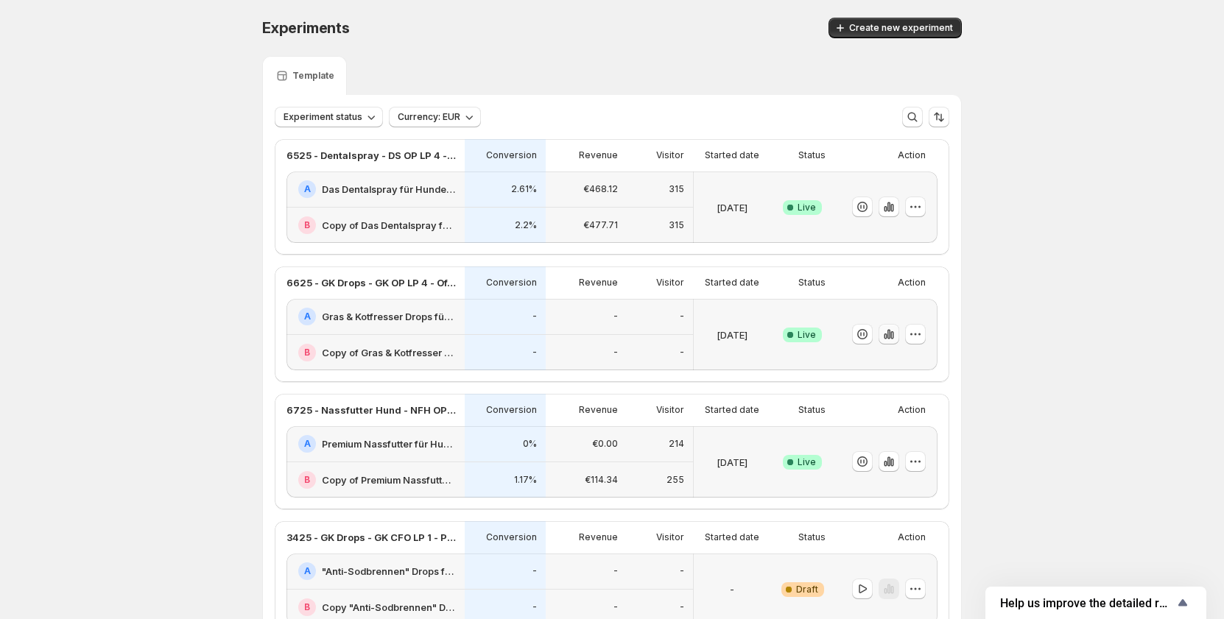
click at [890, 336] on icon "button" at bounding box center [888, 335] width 3 height 10
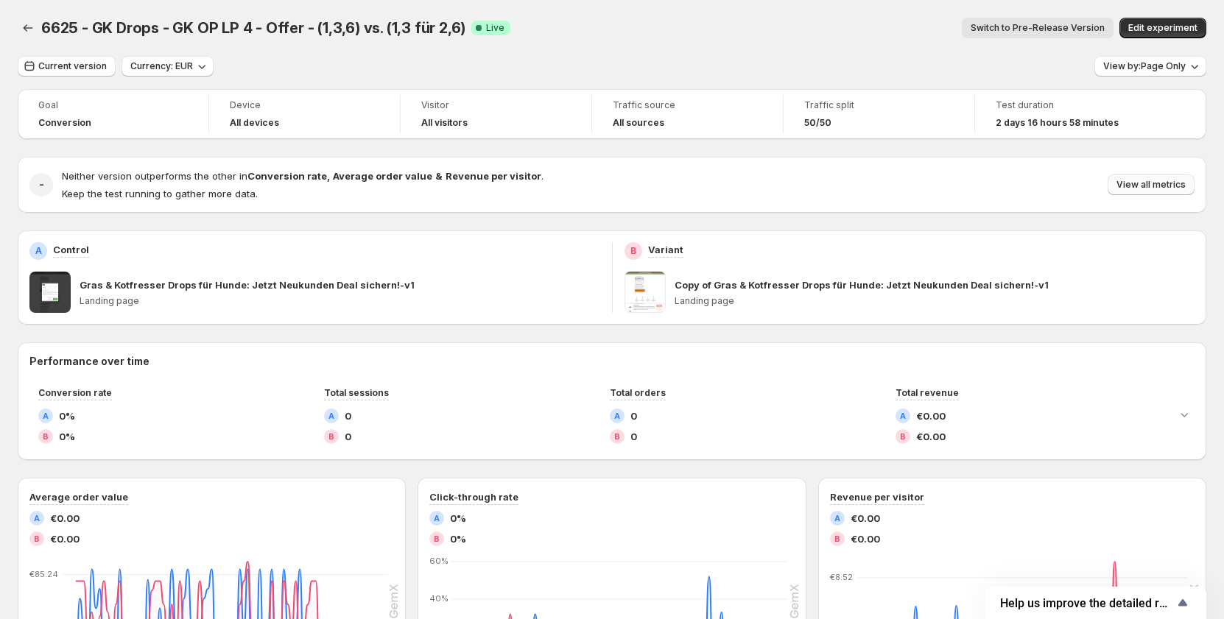
click at [1126, 187] on span "View all metrics" at bounding box center [1150, 185] width 69 height 12
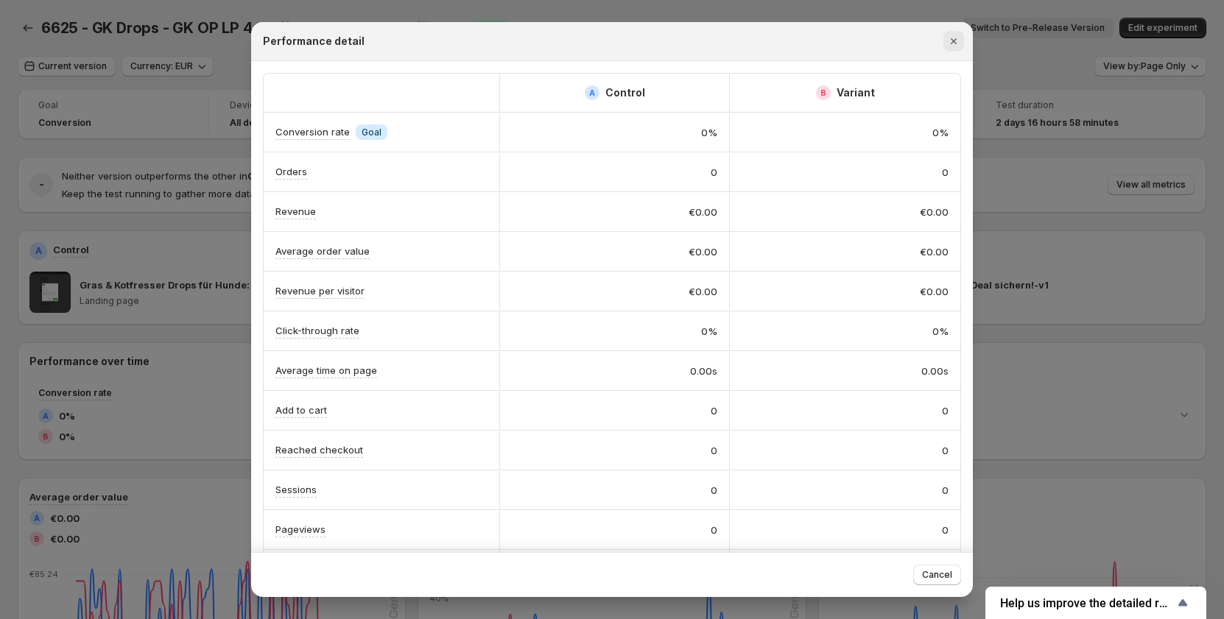
click at [957, 43] on icon "Close" at bounding box center [953, 41] width 15 height 15
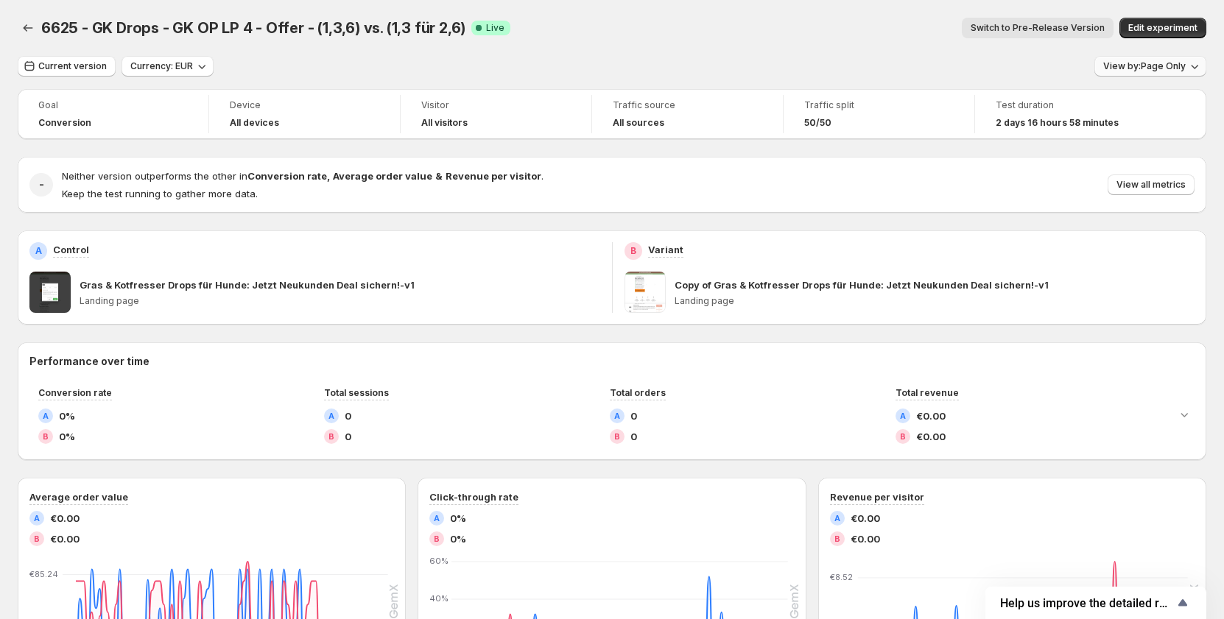
click at [1163, 63] on span "View by: Page Only" at bounding box center [1144, 66] width 82 height 12
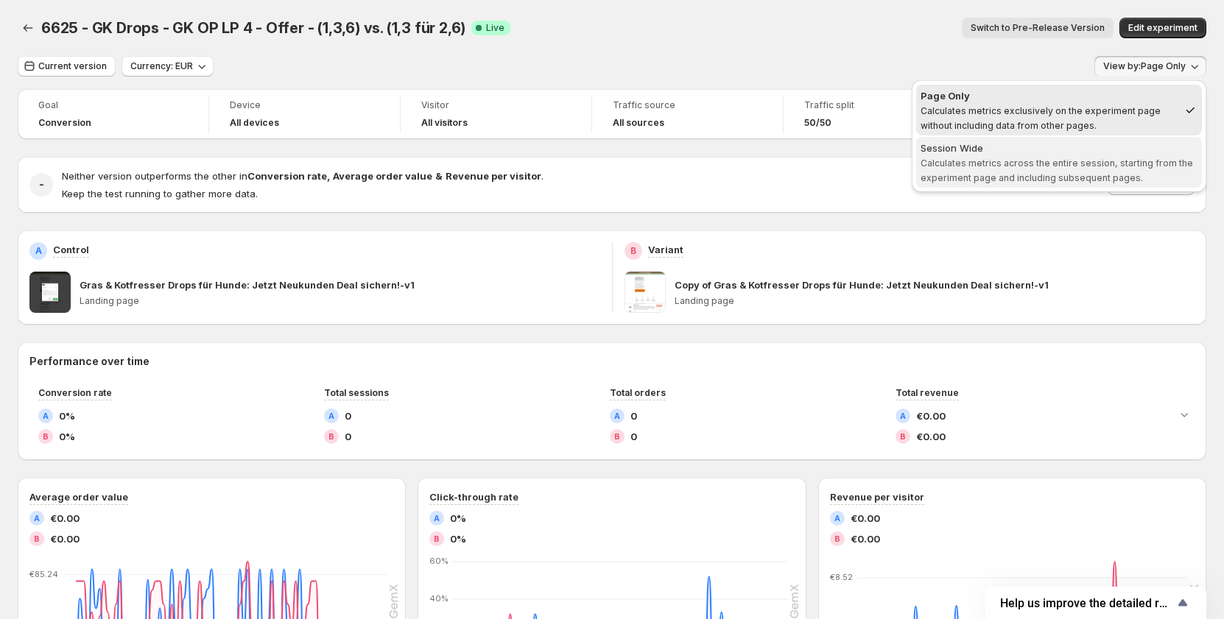
click at [1071, 151] on div "Session Wide" at bounding box center [1058, 148] width 277 height 15
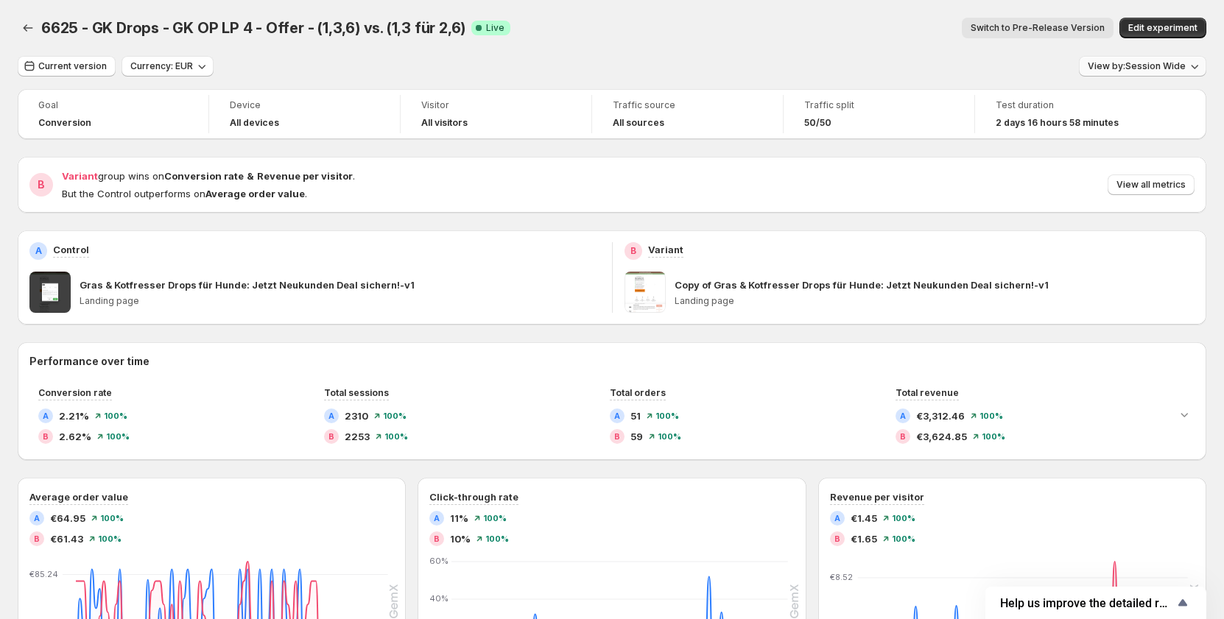
click at [1103, 57] on button "View by: Session Wide" at bounding box center [1142, 66] width 127 height 21
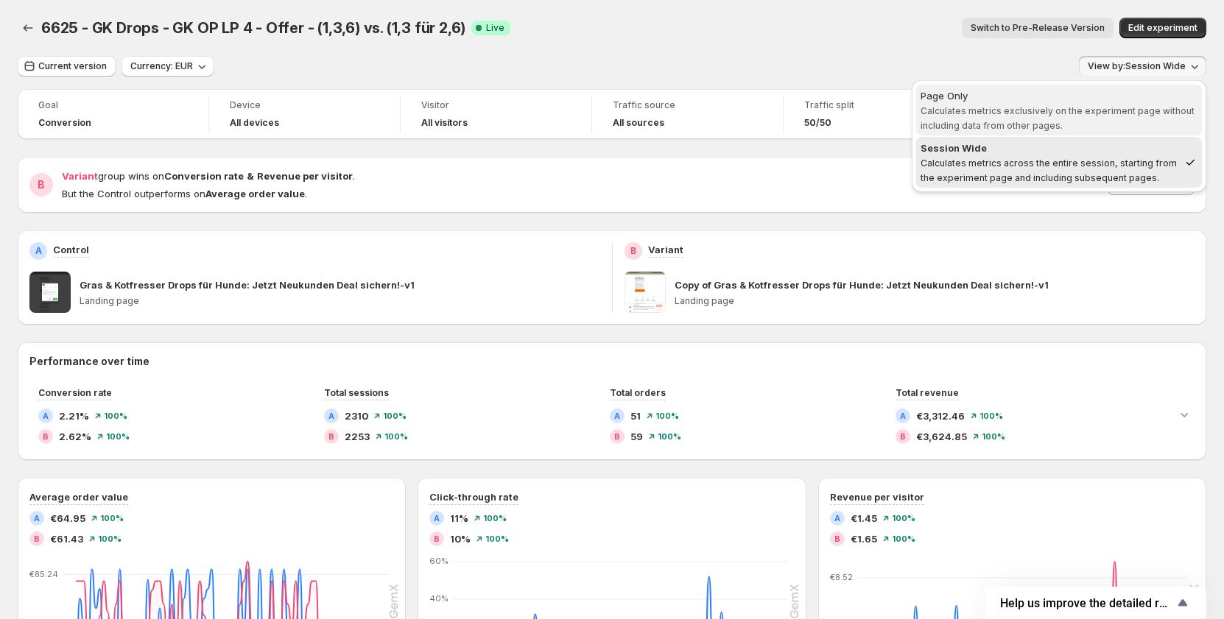
click at [1091, 97] on div "Page Only" at bounding box center [1058, 95] width 277 height 15
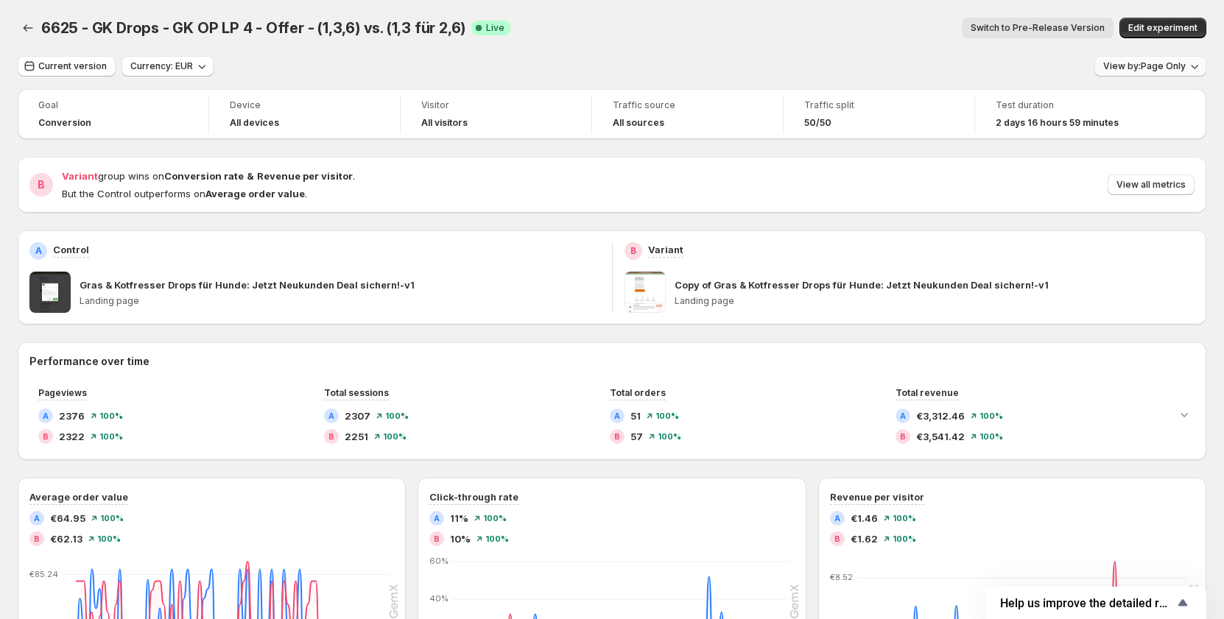
click at [1154, 71] on span "View by: Page Only" at bounding box center [1144, 66] width 82 height 12
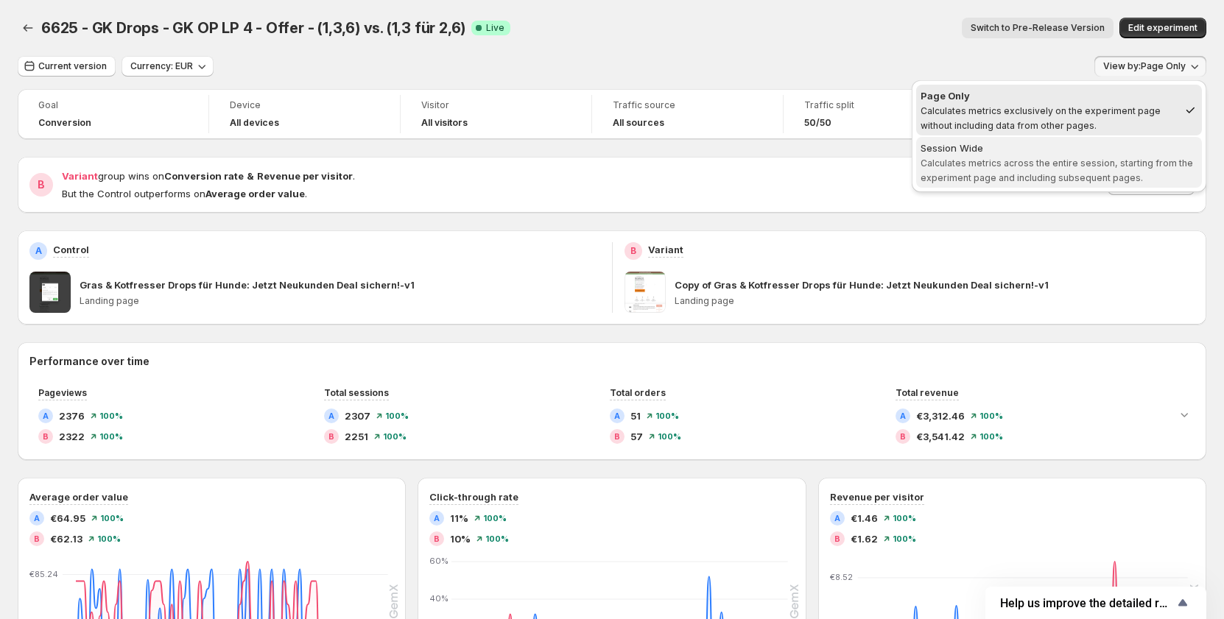
click at [1075, 161] on span "Calculates metrics across the entire session, starting from the experiment page…" at bounding box center [1056, 171] width 272 height 26
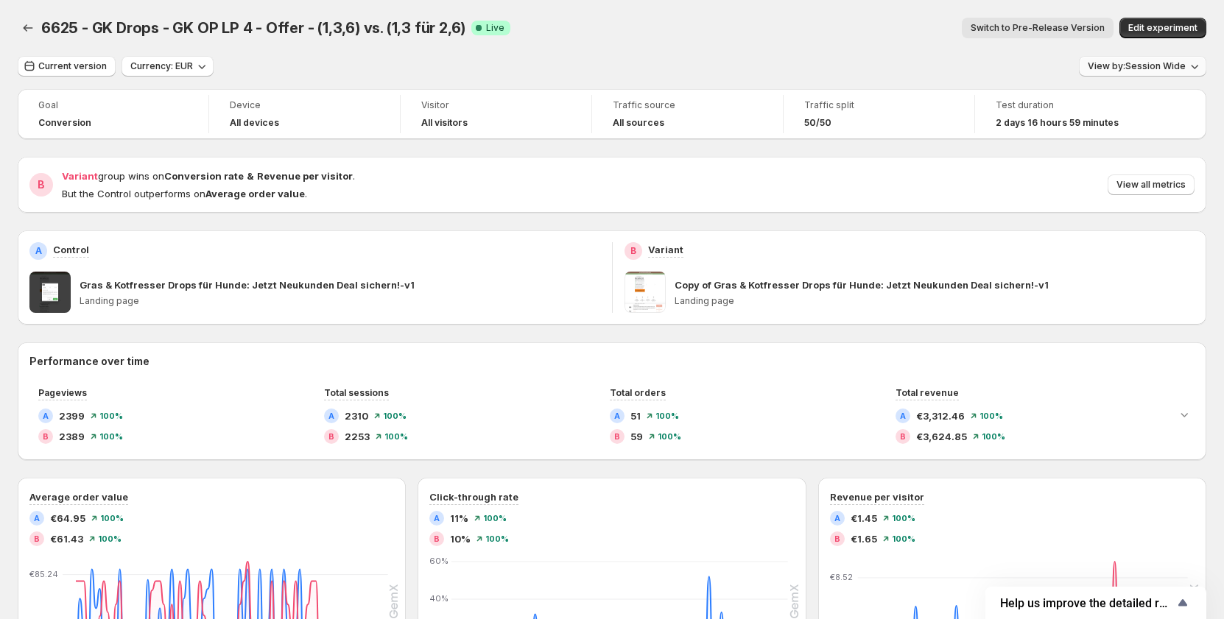
click at [1147, 61] on span "View by: Session Wide" at bounding box center [1136, 66] width 98 height 12
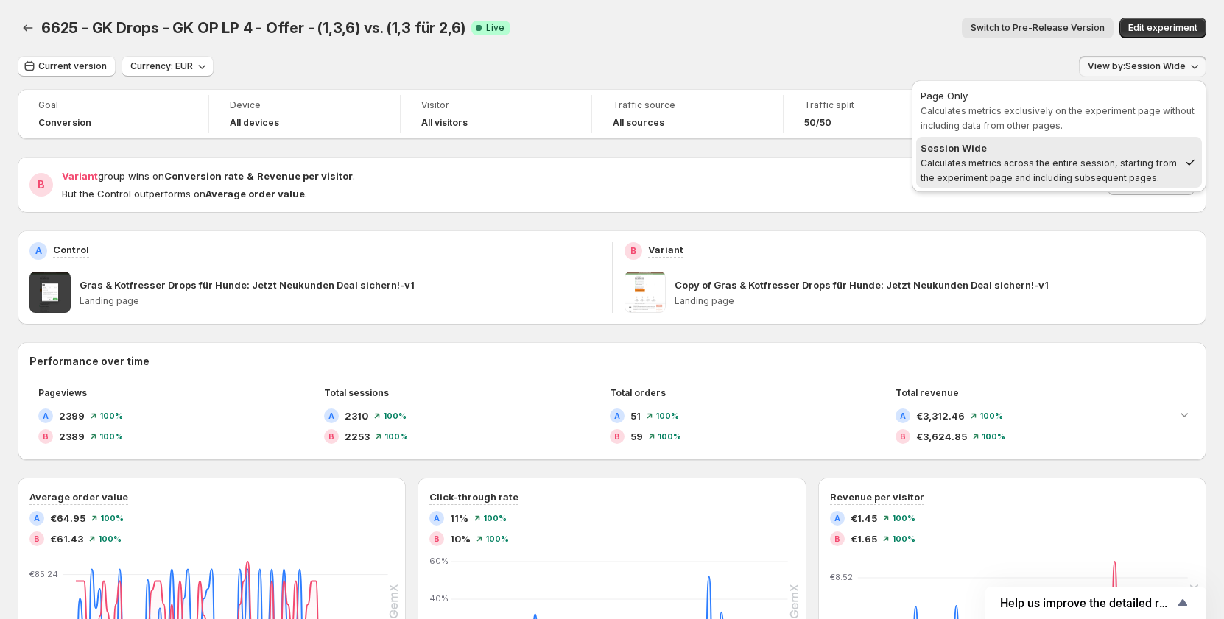
click at [910, 34] on div "Switch to Pre-Release Version" at bounding box center [817, 28] width 591 height 21
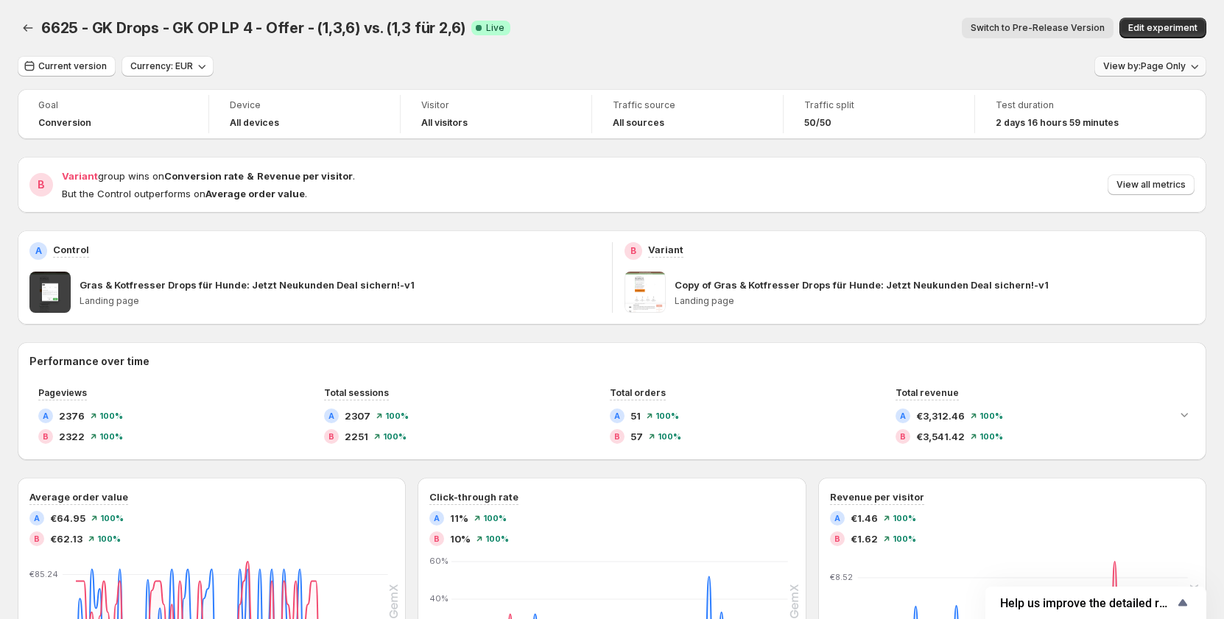
click at [1168, 57] on button "View by: Page Only" at bounding box center [1150, 66] width 112 height 21
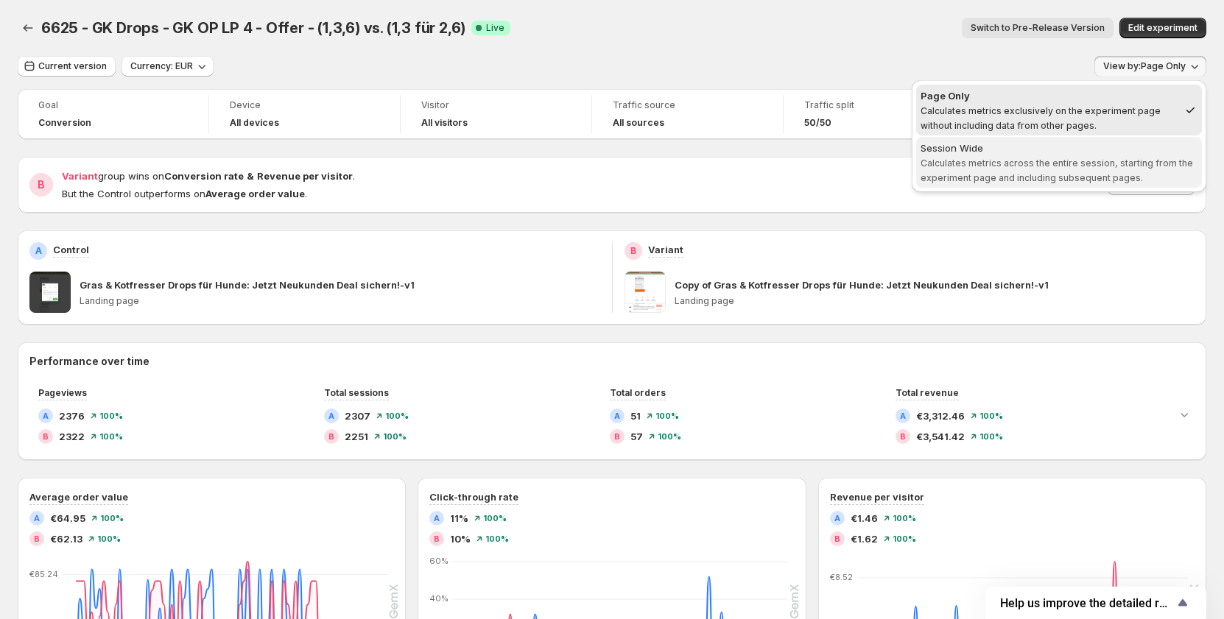
click at [1058, 158] on span "Calculates metrics across the entire session, starting from the experiment page…" at bounding box center [1056, 171] width 272 height 26
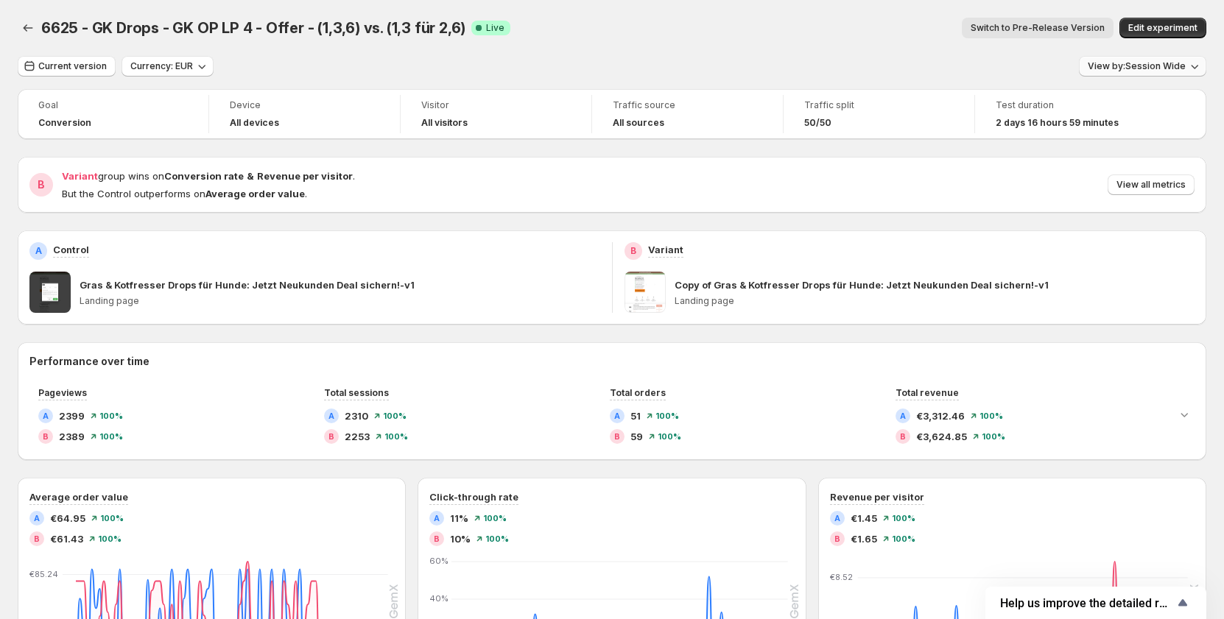
click at [1171, 61] on span "View by: Session Wide" at bounding box center [1136, 66] width 98 height 12
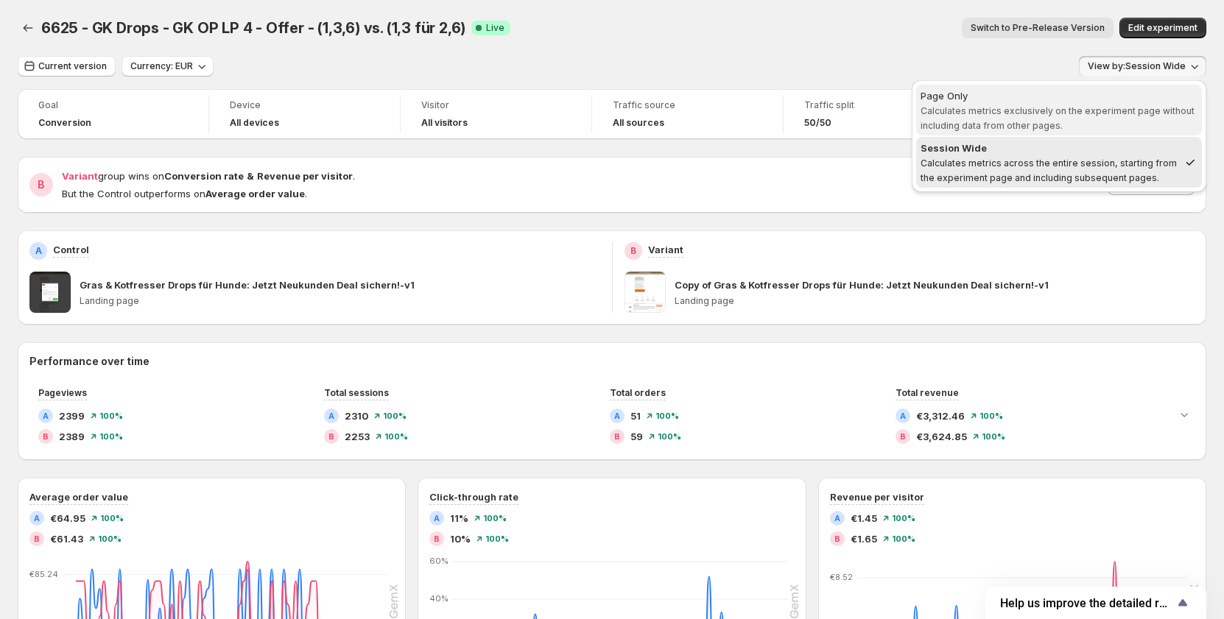
click at [1073, 105] on span "Page Only Calculates metrics exclusively on the experiment page without includi…" at bounding box center [1058, 109] width 277 height 43
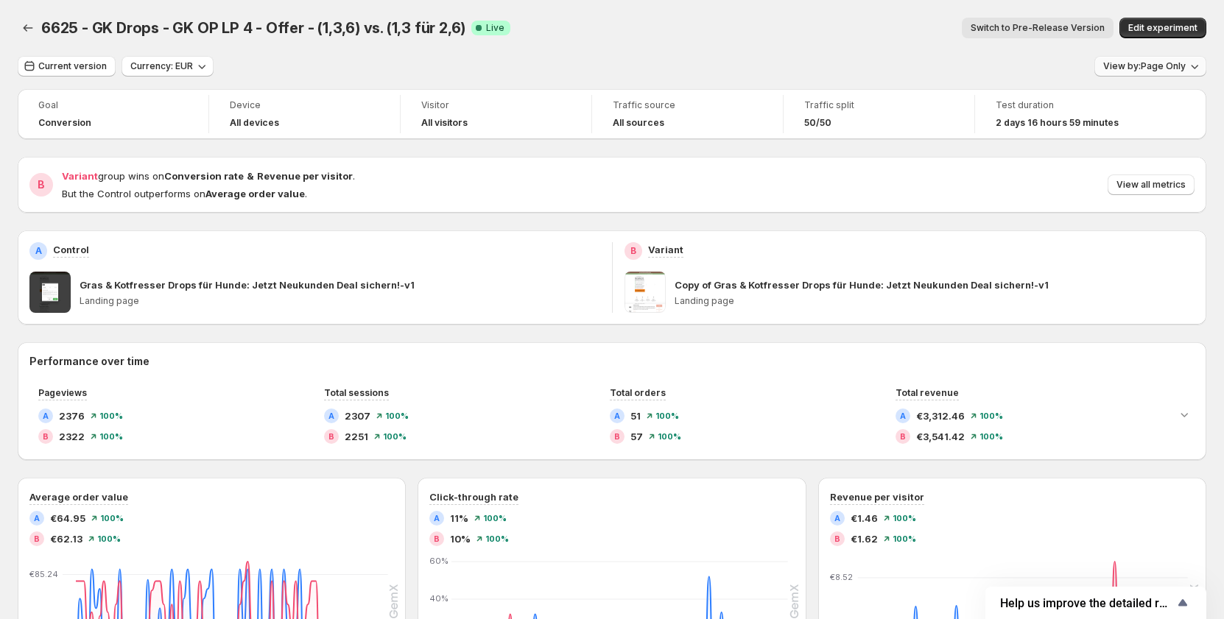
click at [1165, 59] on button "View by: Page Only" at bounding box center [1150, 66] width 112 height 21
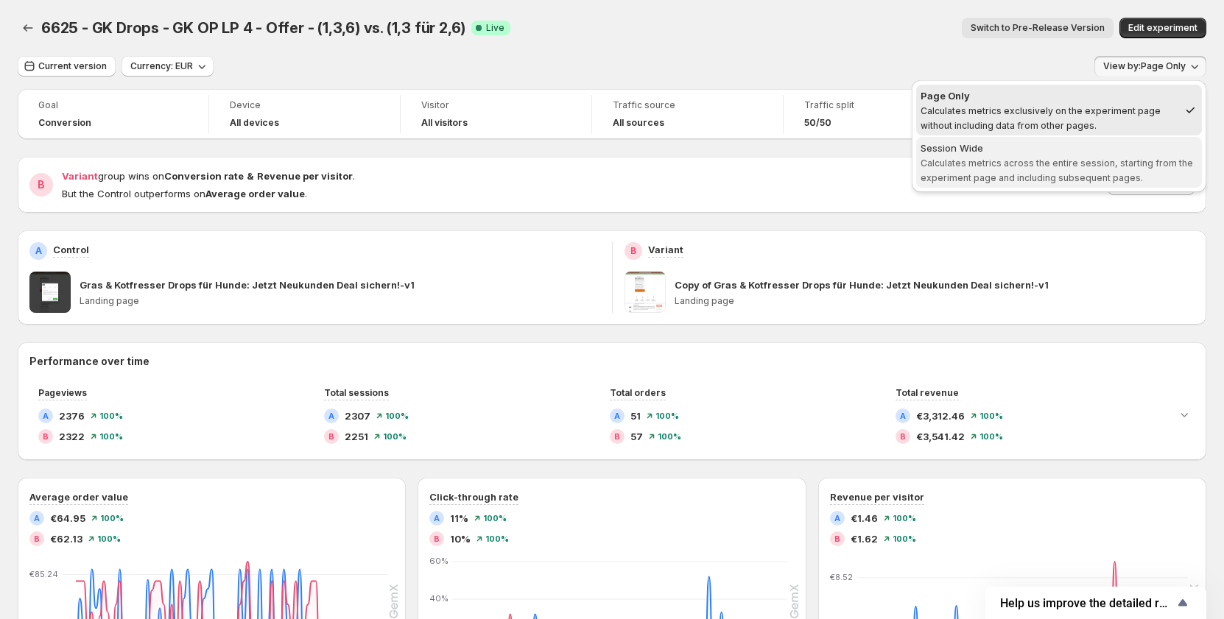
click at [1056, 164] on span "Calculates metrics across the entire session, starting from the experiment page…" at bounding box center [1056, 171] width 272 height 26
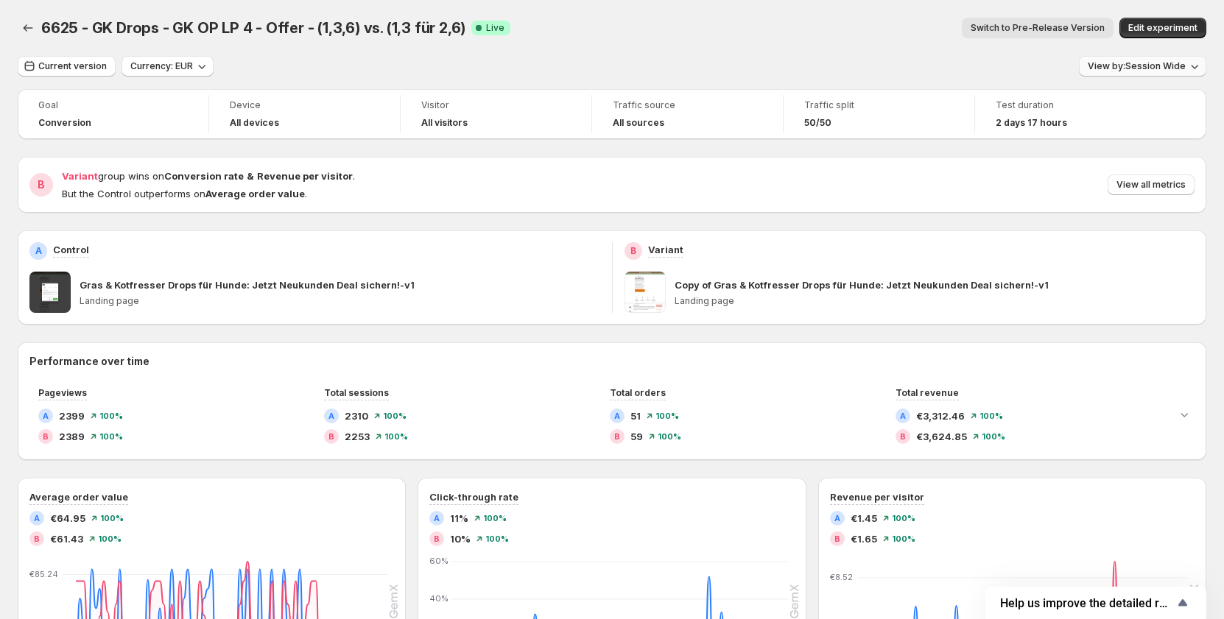
click at [1163, 67] on span "View by: Session Wide" at bounding box center [1136, 66] width 98 height 12
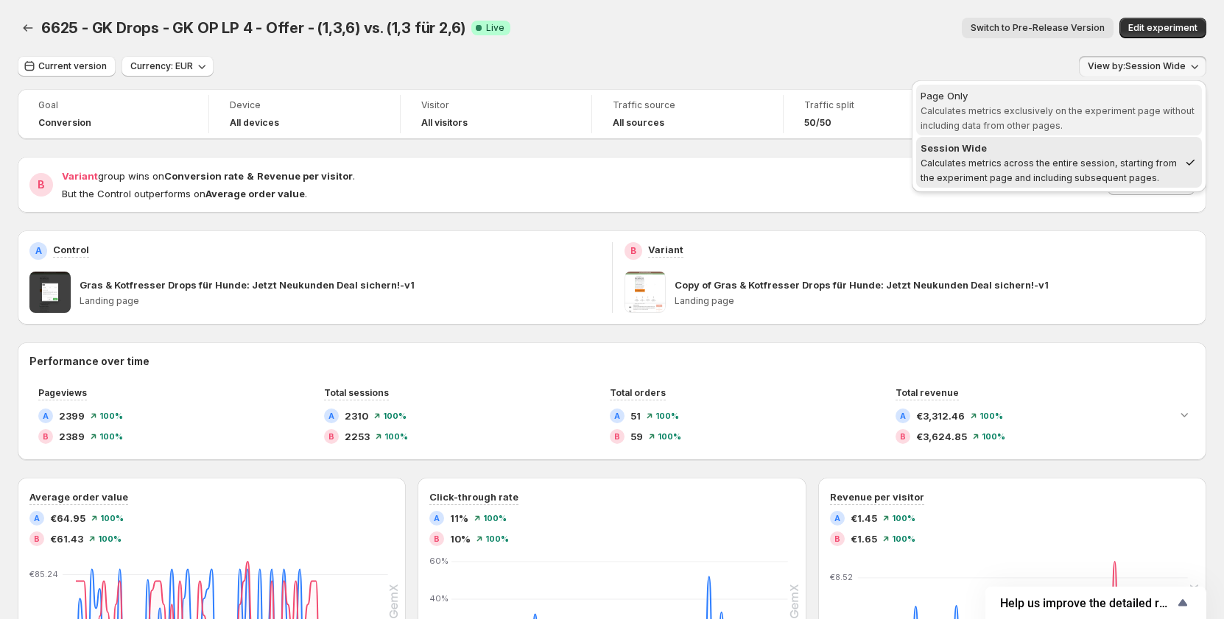
click at [1065, 116] on span "Page Only Calculates metrics exclusively on the experiment page without includi…" at bounding box center [1058, 110] width 277 height 44
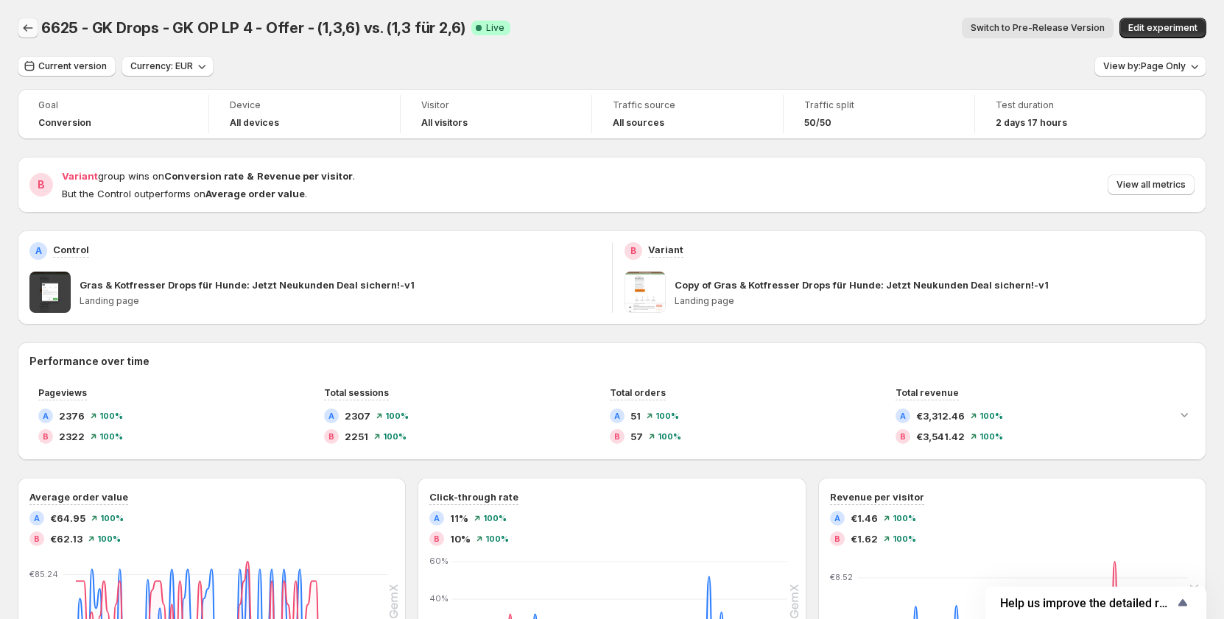
click at [29, 32] on icon "Back" at bounding box center [28, 28] width 15 height 15
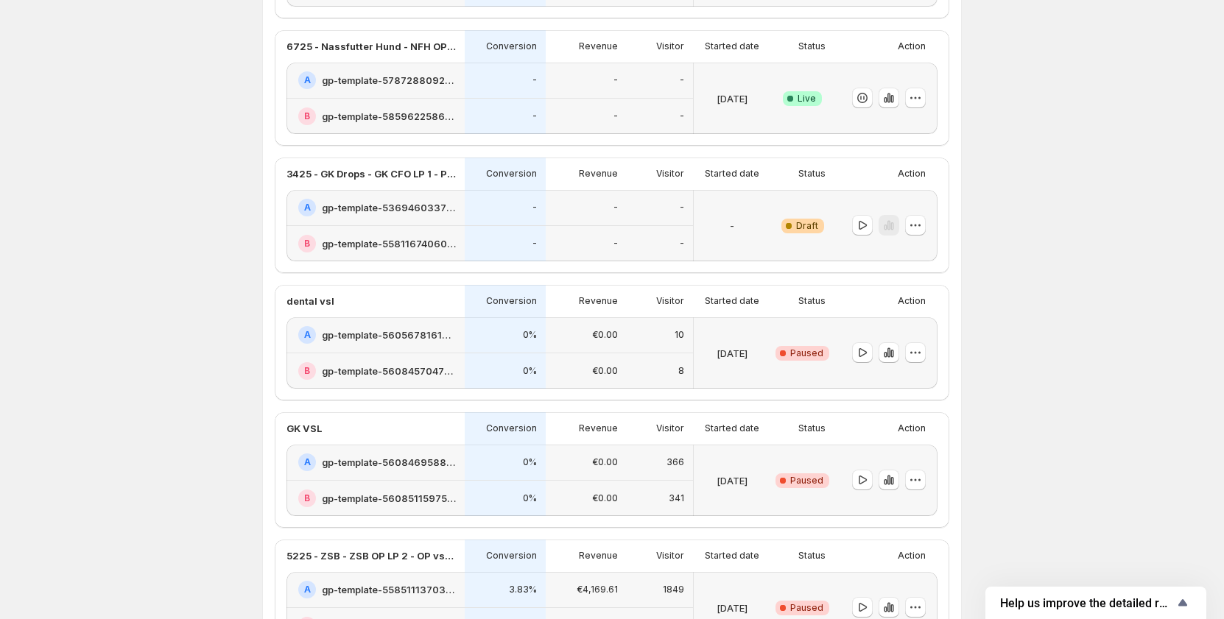
scroll to position [589, 0]
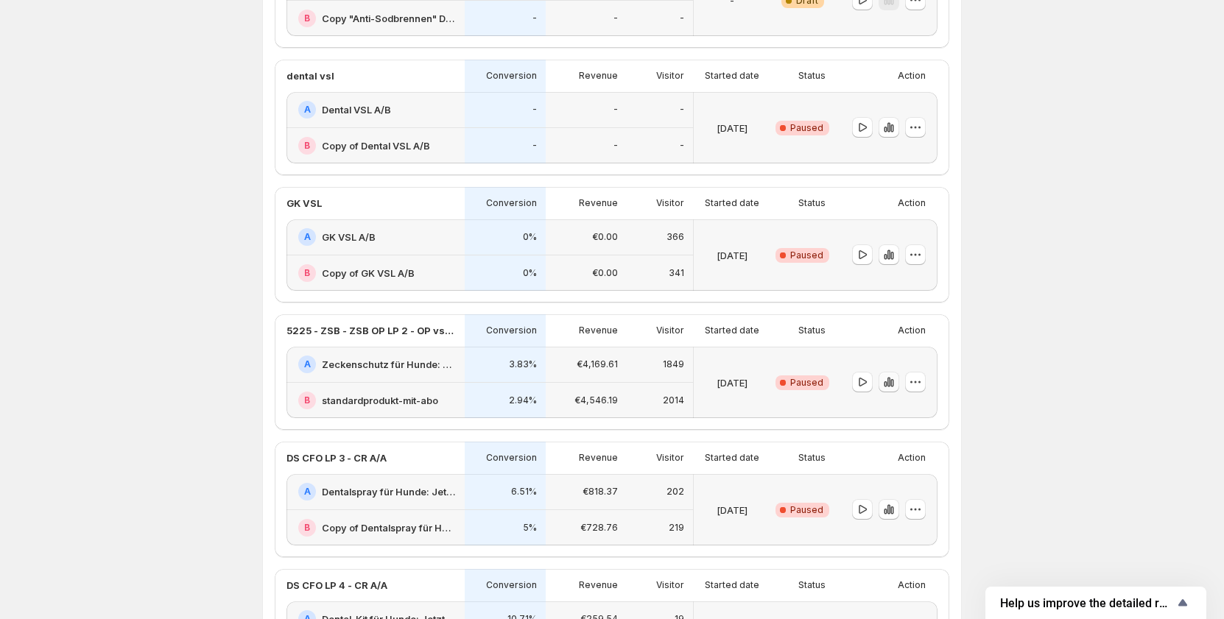
click at [893, 383] on icon "button" at bounding box center [891, 383] width 3 height 8
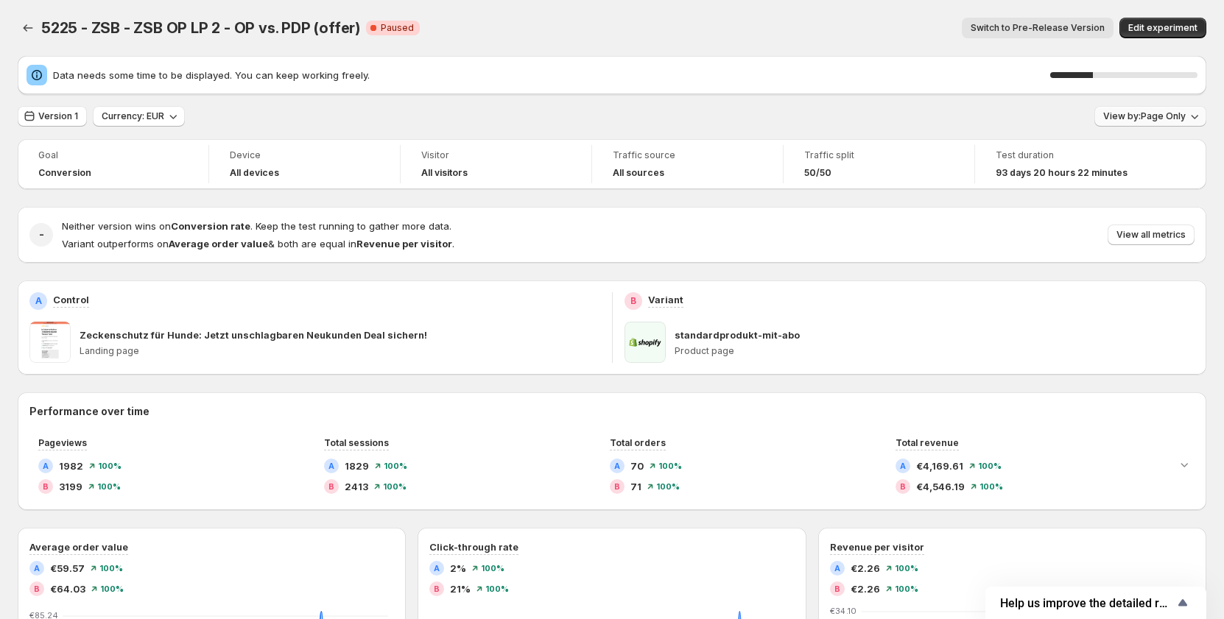
click at [1152, 119] on span "View by: Page Only" at bounding box center [1144, 116] width 82 height 12
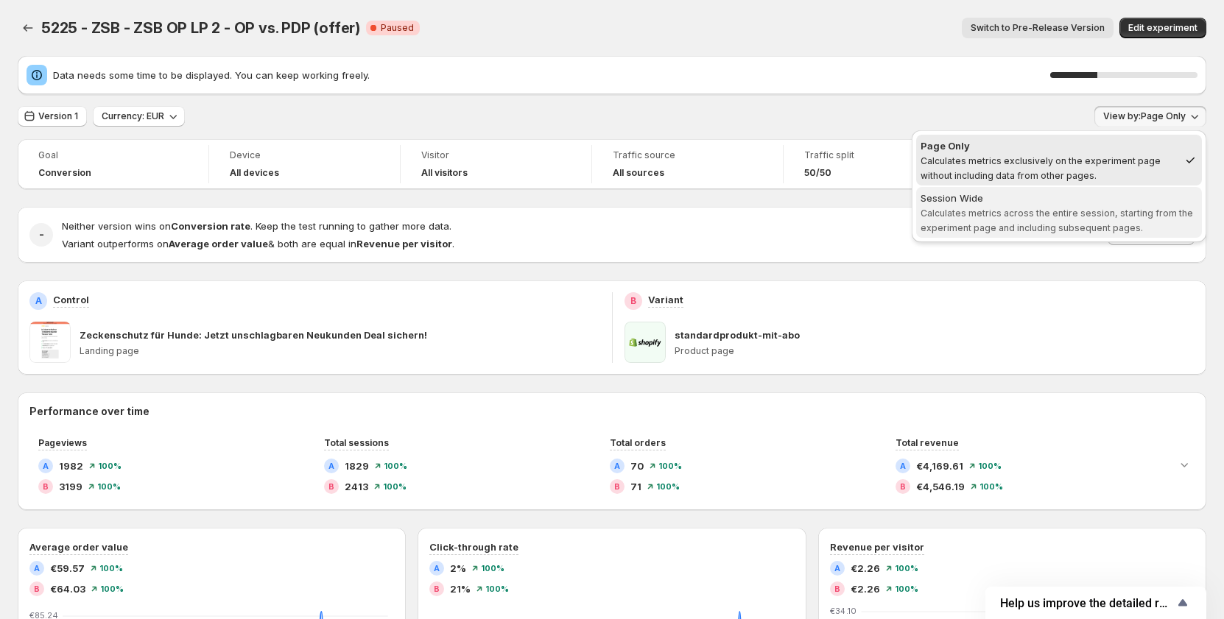
click at [1087, 199] on div "Session Wide" at bounding box center [1058, 198] width 277 height 15
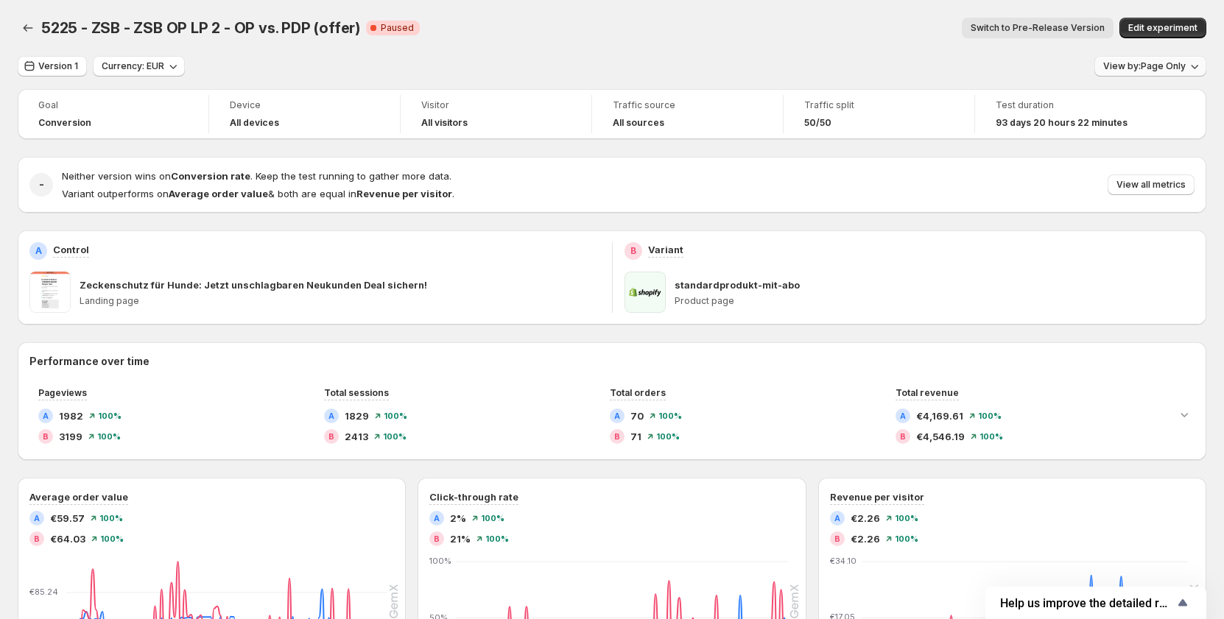
click at [1177, 63] on span "View by: Page Only" at bounding box center [1144, 66] width 82 height 12
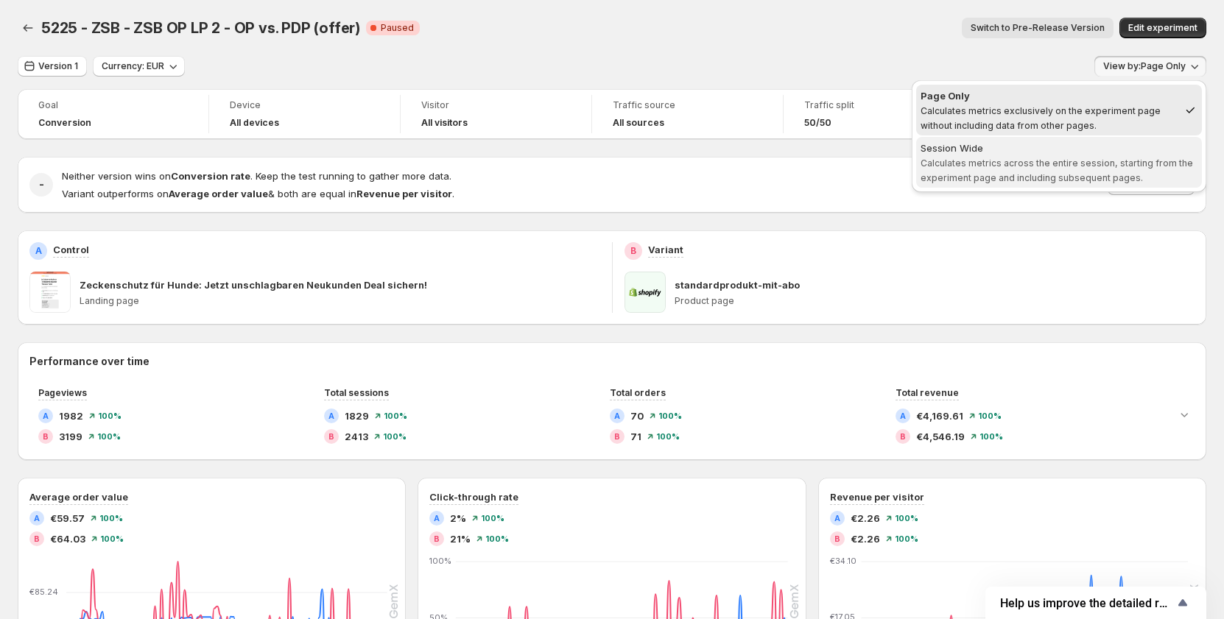
click at [1104, 151] on div "Session Wide" at bounding box center [1058, 148] width 277 height 15
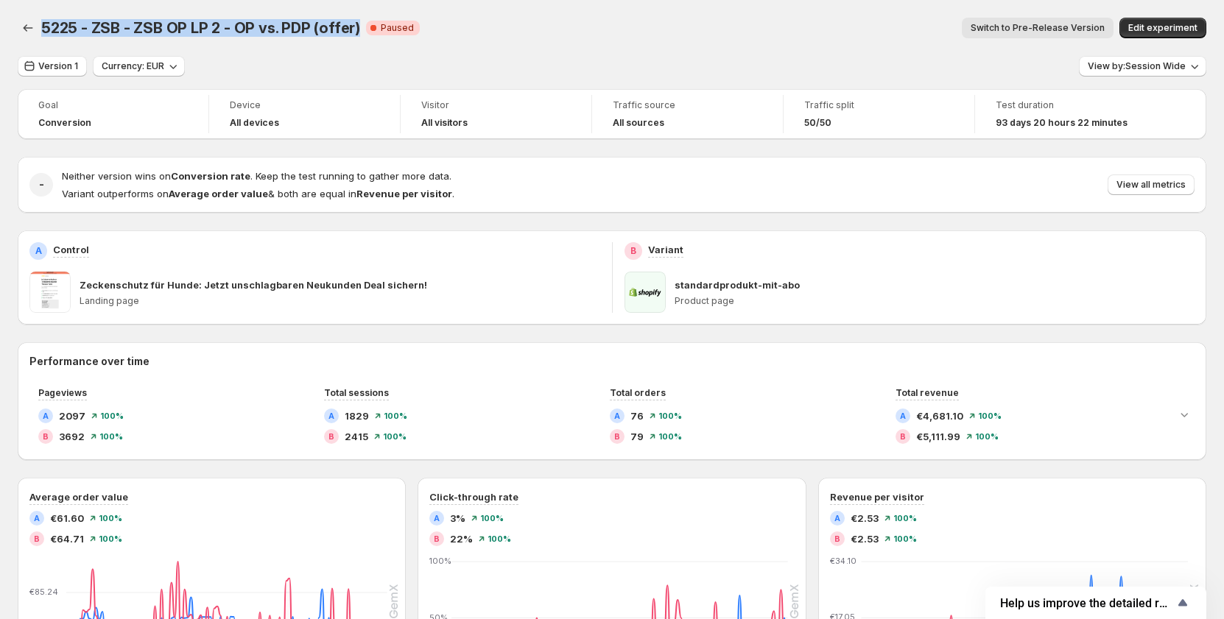
drag, startPoint x: 42, startPoint y: 24, endPoint x: 352, endPoint y: 24, distance: 310.0
click at [352, 24] on span "5225 - ZSB - ZSB OP LP 2 - OP vs. PDP (offer)" at bounding box center [200, 28] width 319 height 18
copy span "5225 - ZSB - ZSB OP LP 2 - OP vs. PDP (offer)"
click at [1154, 188] on span "View all metrics" at bounding box center [1150, 185] width 69 height 12
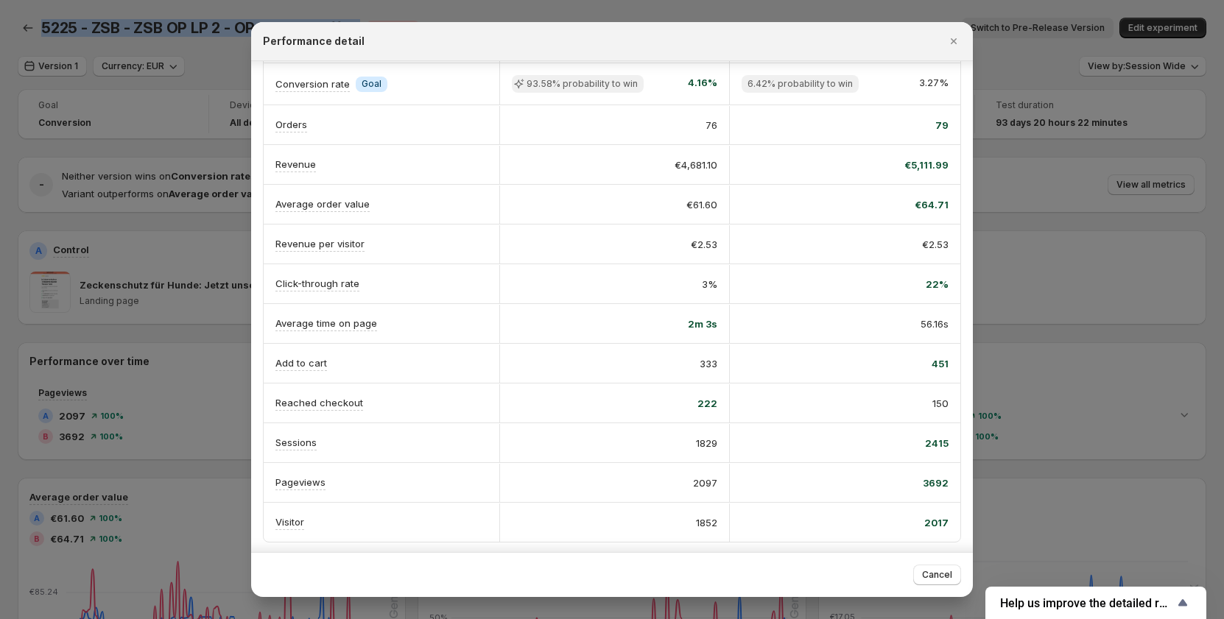
scroll to position [52, 0]
click at [1080, 113] on div at bounding box center [612, 309] width 1224 height 619
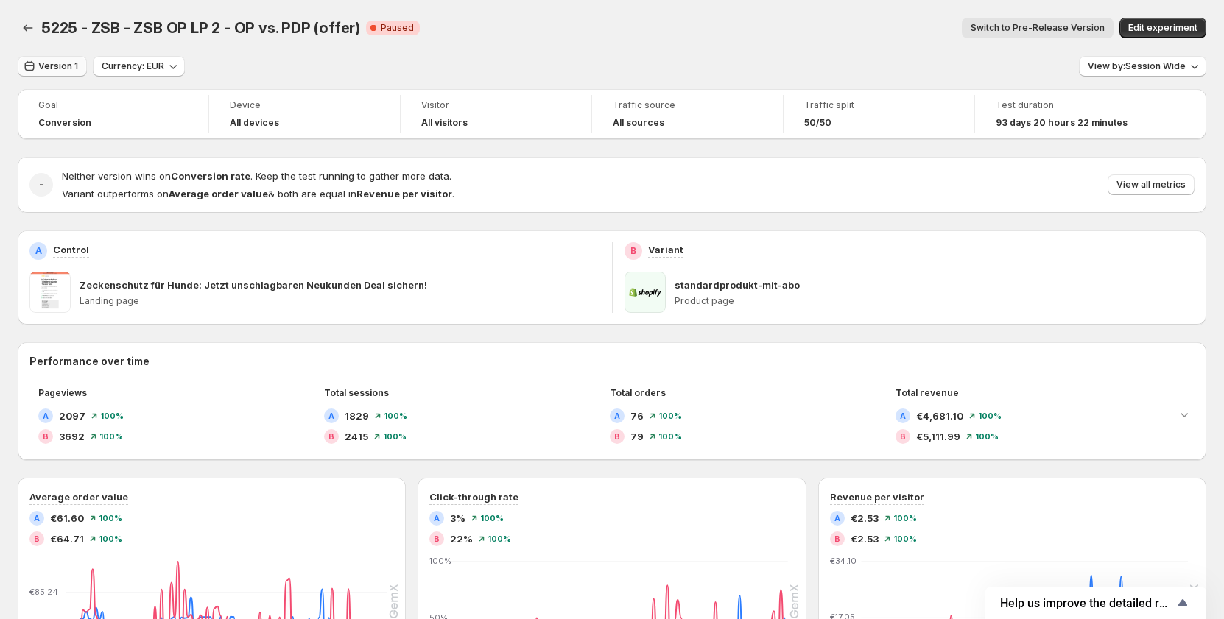
click at [60, 72] on button "Version 1" at bounding box center [52, 66] width 69 height 21
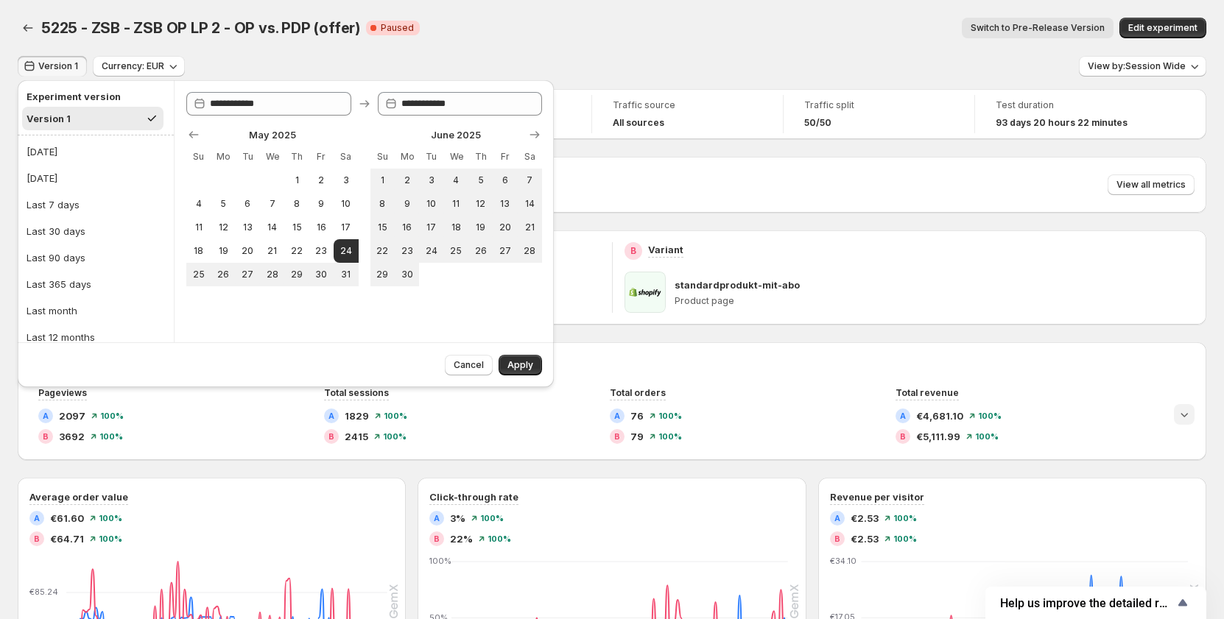
click at [1189, 416] on icon "Expand chart" at bounding box center [1184, 414] width 15 height 15
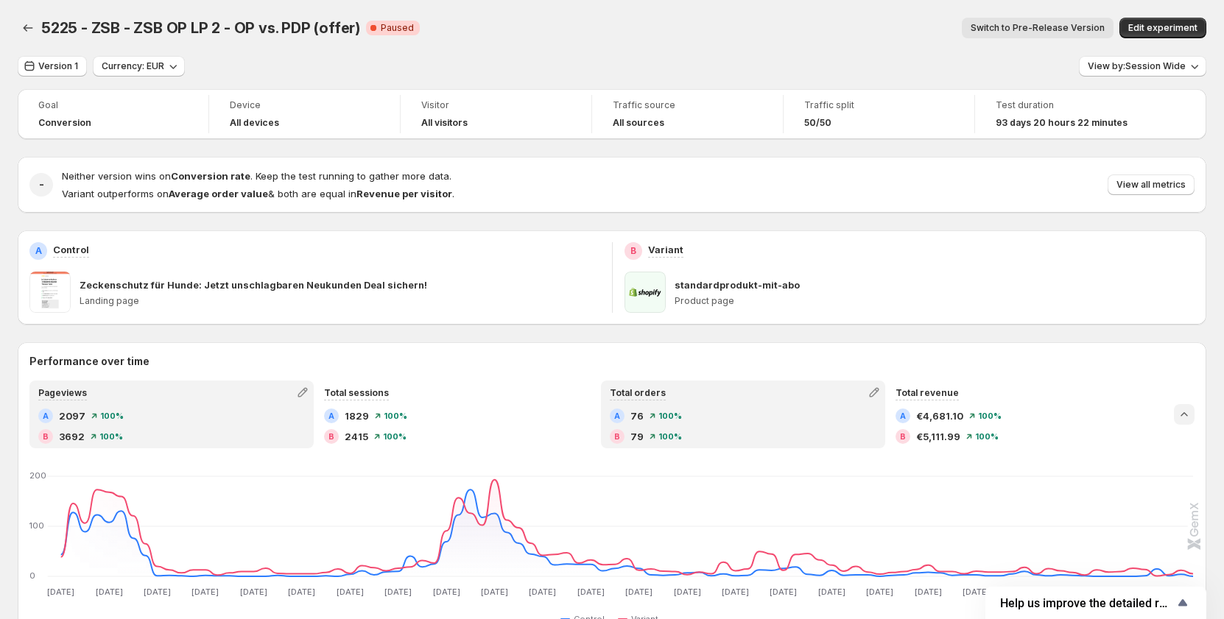
click at [724, 426] on div "A 76 100 % B 79 100 %" at bounding box center [743, 426] width 267 height 35
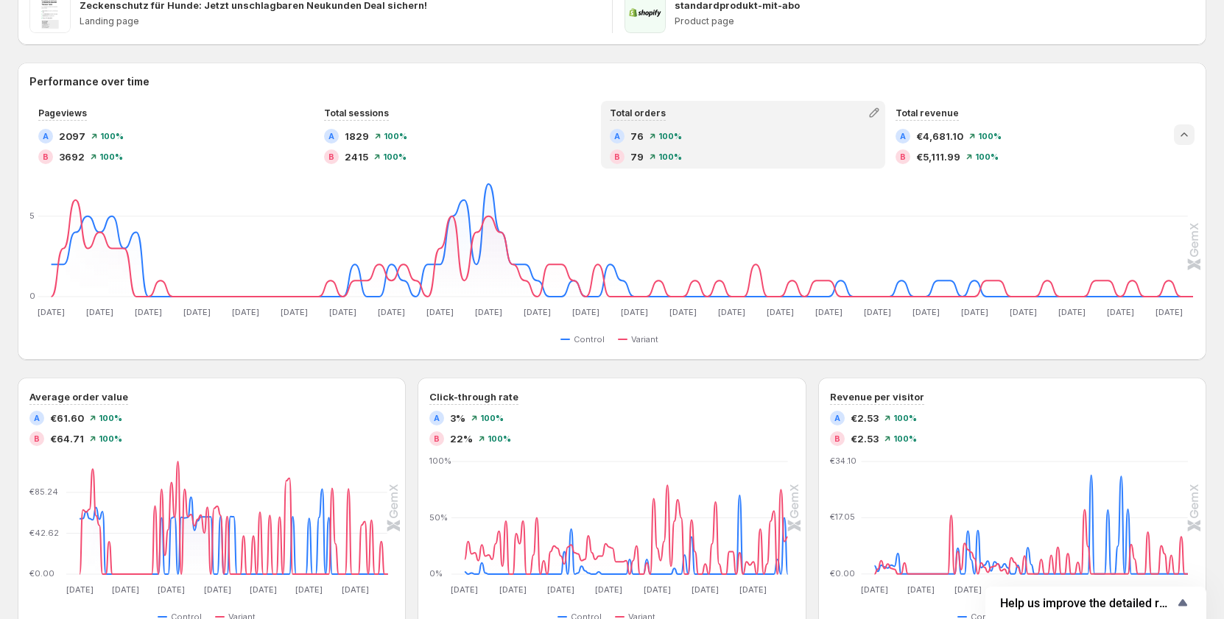
scroll to position [147, 0]
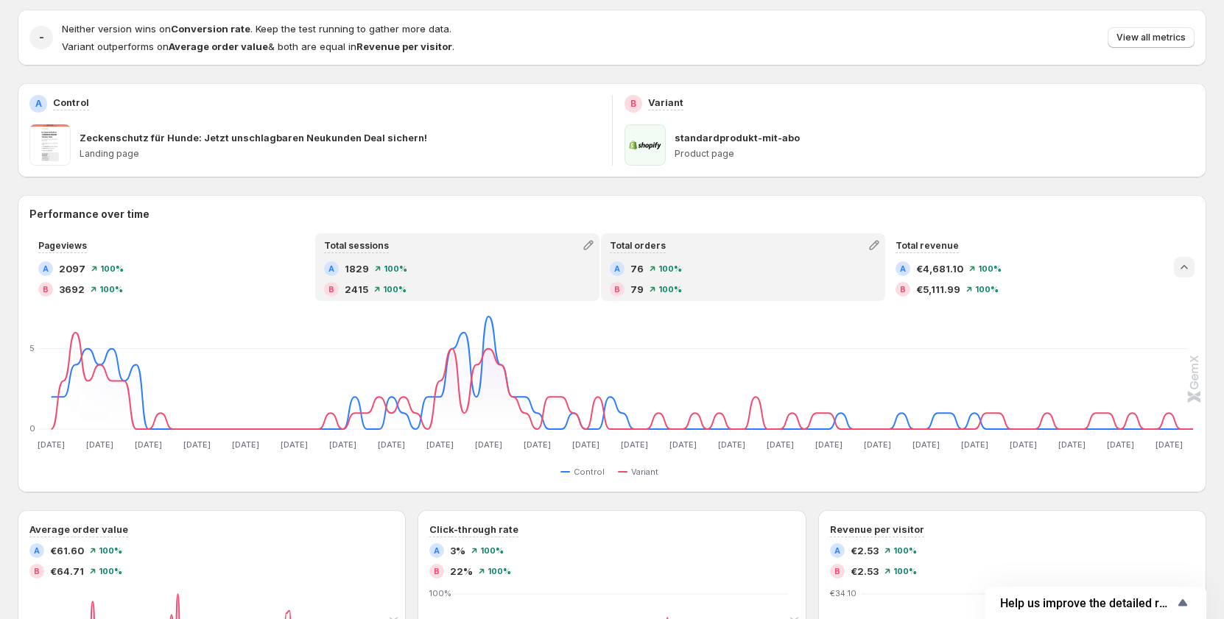
click at [493, 270] on div "A 1829 100 %" at bounding box center [457, 268] width 267 height 15
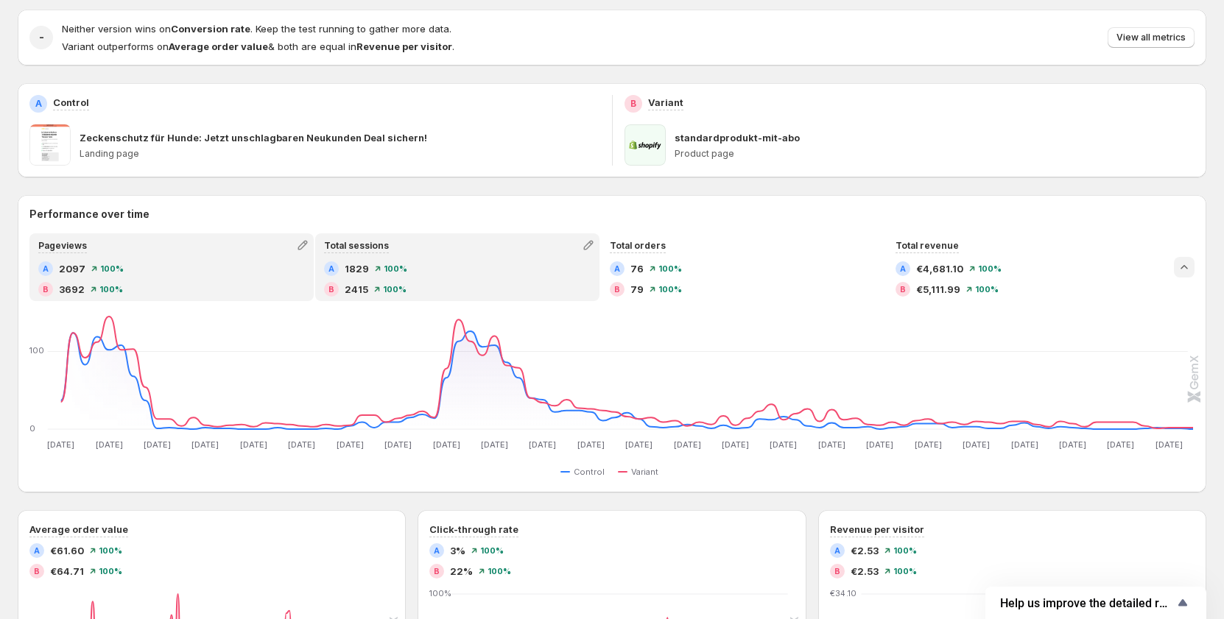
click at [176, 295] on div "B 3692 100 %" at bounding box center [171, 289] width 267 height 15
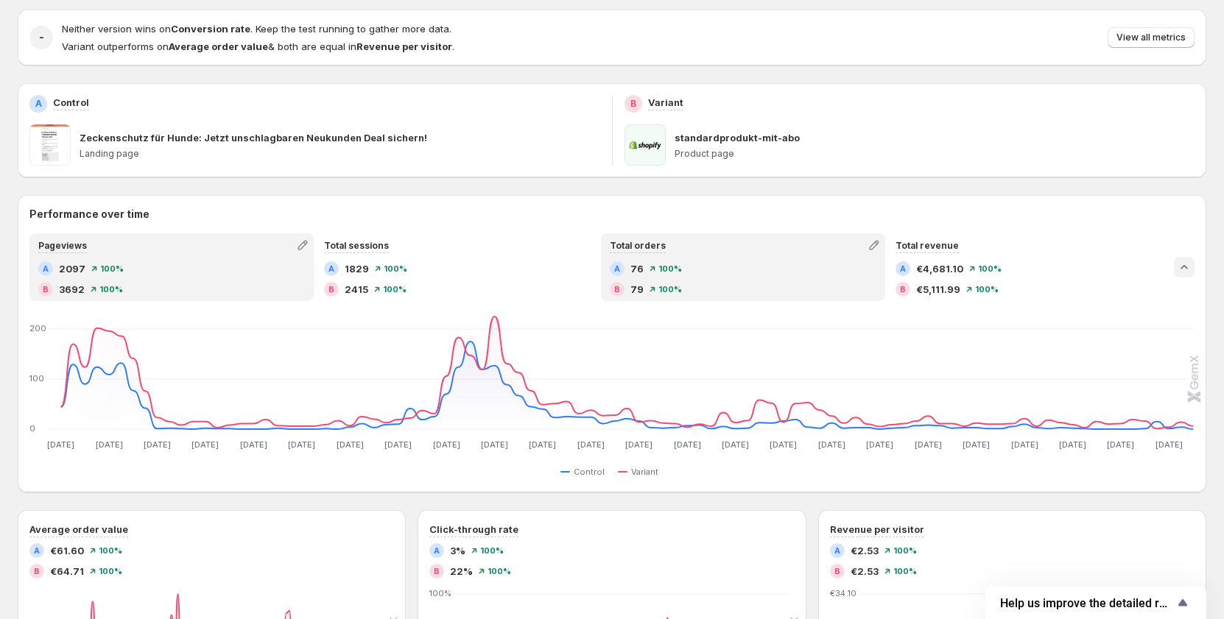
click at [754, 285] on div "B 79 100 %" at bounding box center [743, 289] width 267 height 15
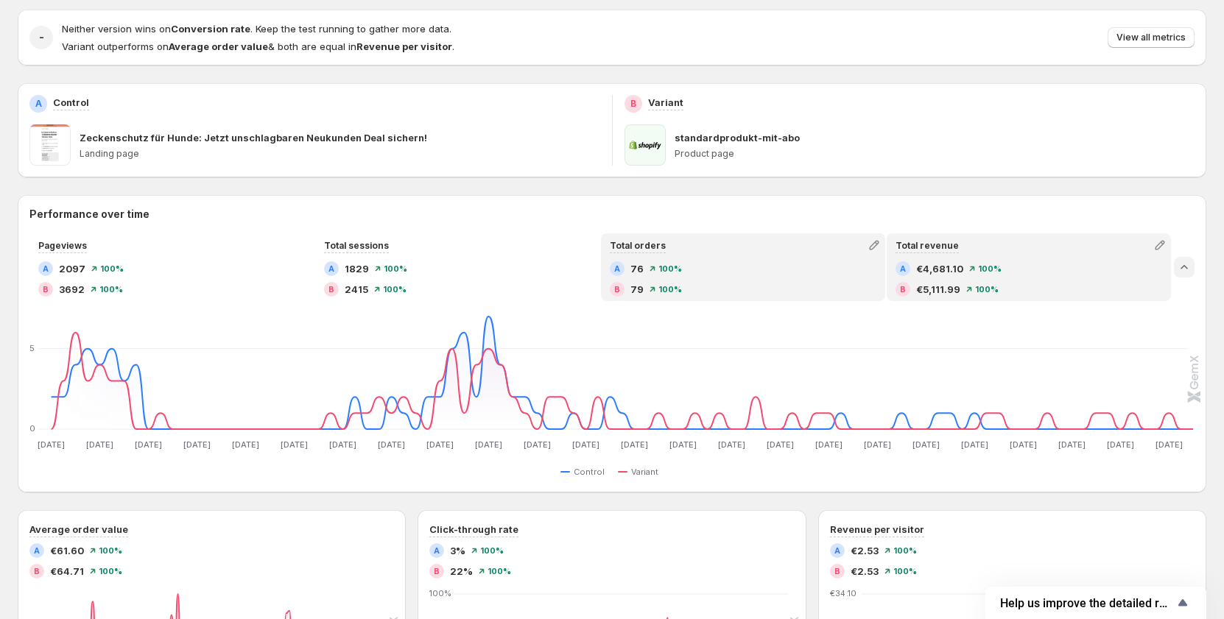
click at [981, 269] on span "100 %" at bounding box center [990, 268] width 24 height 9
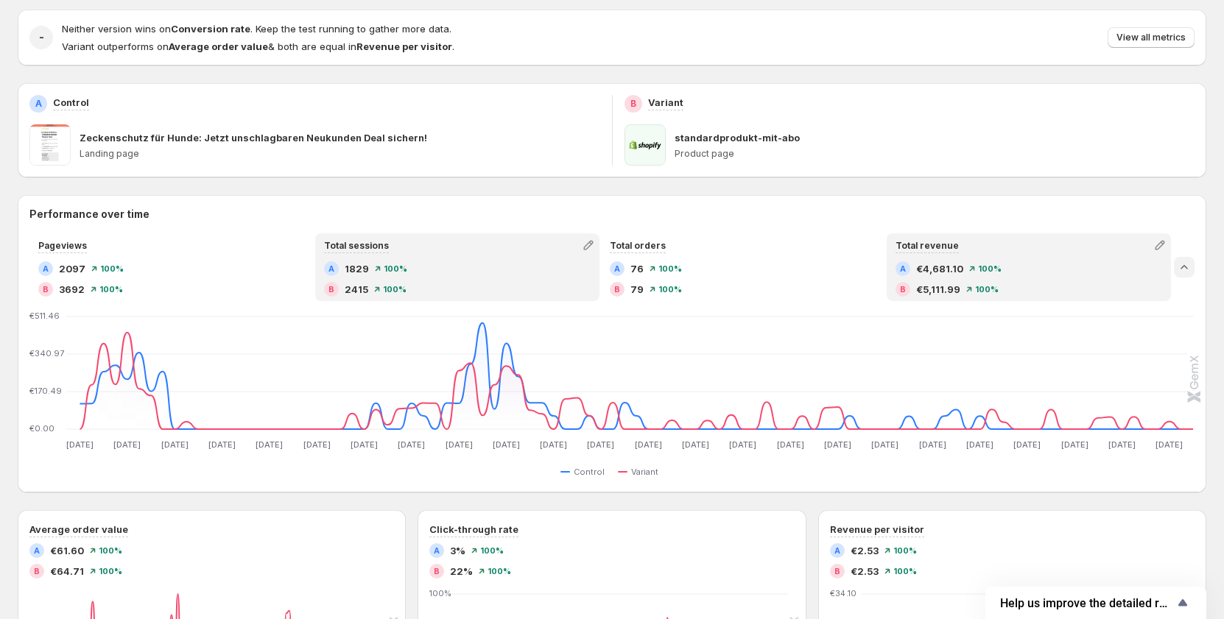
click at [421, 278] on div "A 1829 100 % B 2415 100 %" at bounding box center [457, 278] width 267 height 35
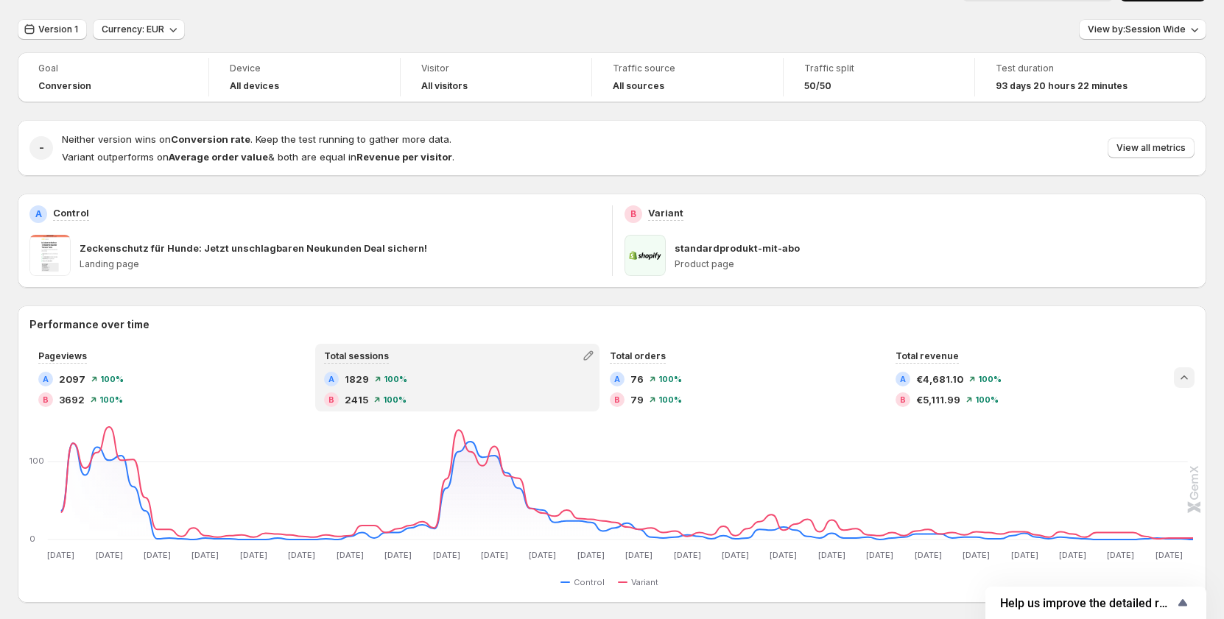
scroll to position [0, 0]
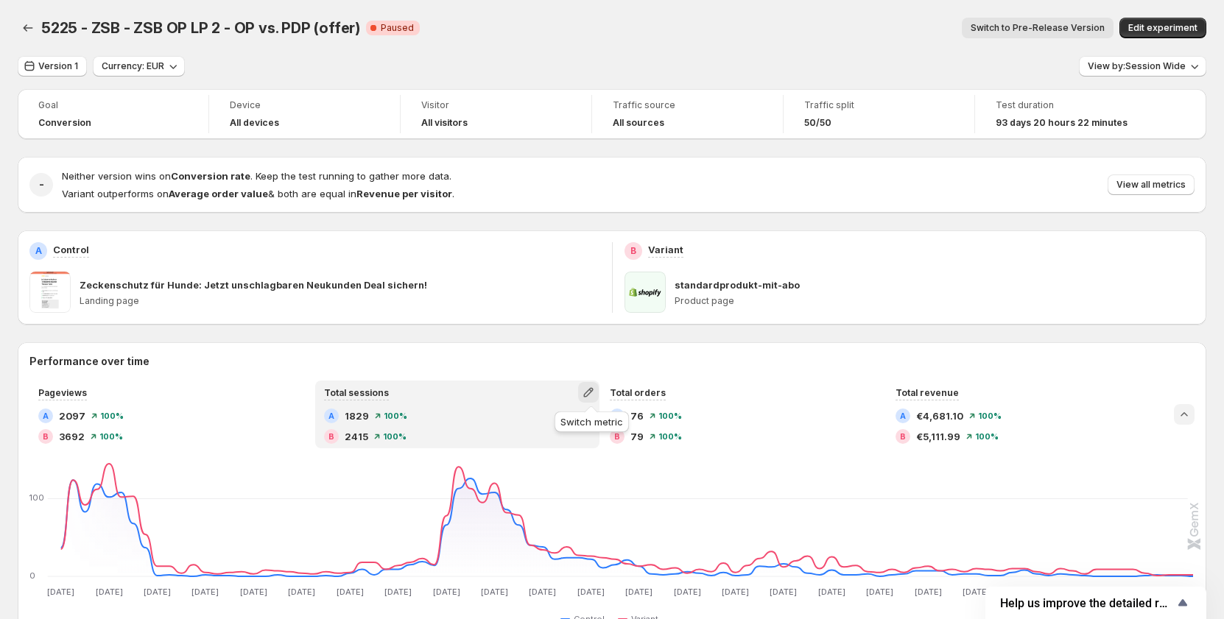
click at [593, 391] on icon "button" at bounding box center [588, 393] width 10 height 10
click at [727, 21] on div "Switch to Pre-Release Version" at bounding box center [772, 28] width 682 height 21
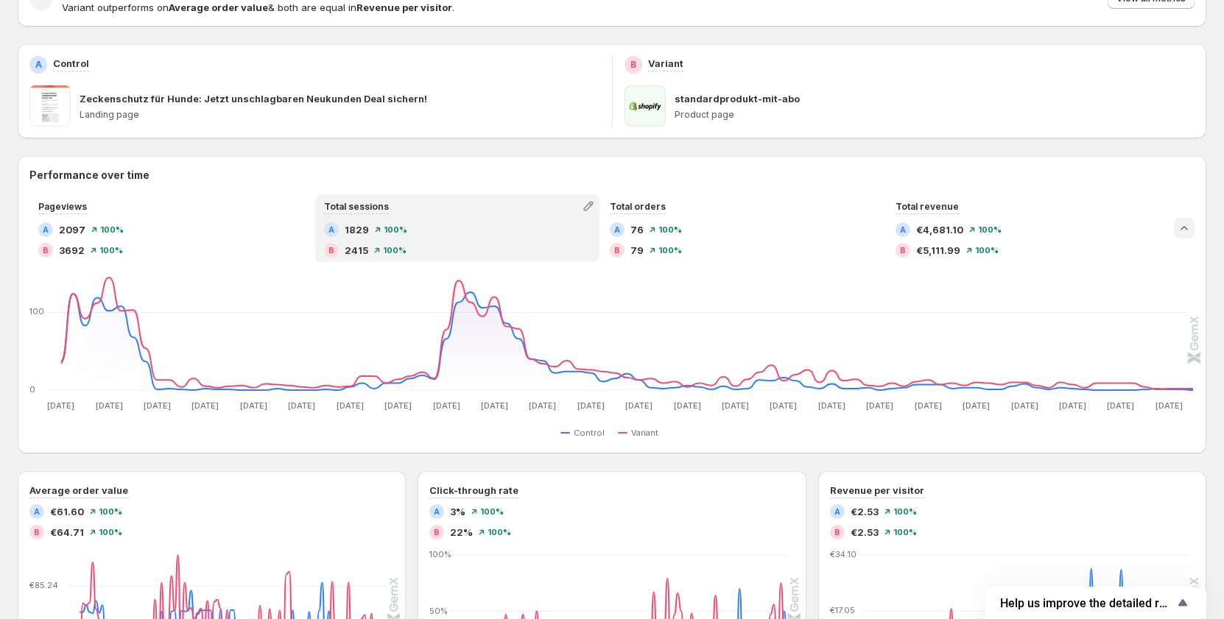
scroll to position [95, 0]
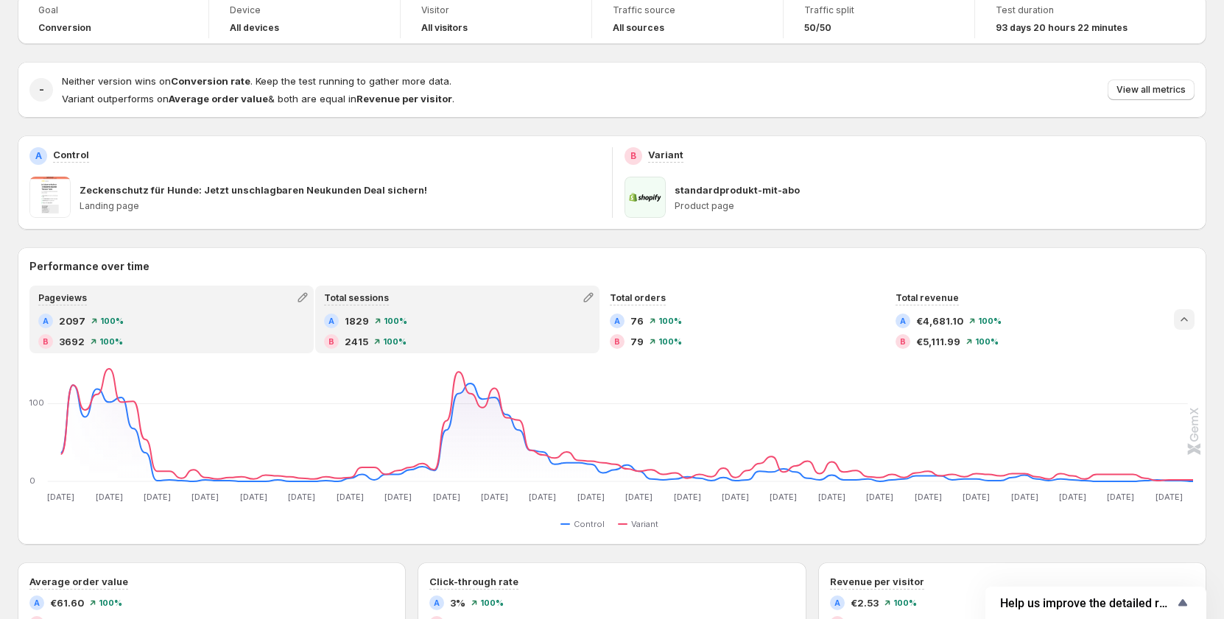
click at [186, 311] on div "Pageviews A 2097 100 % B 3692 100 %" at bounding box center [171, 319] width 281 height 65
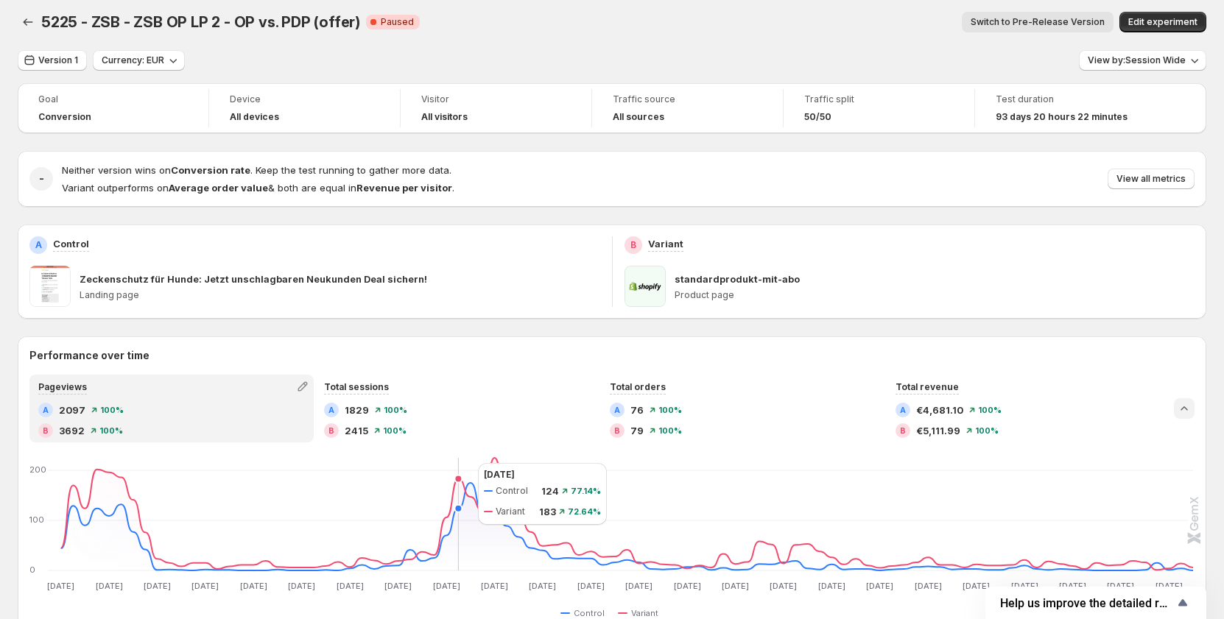
scroll to position [0, 0]
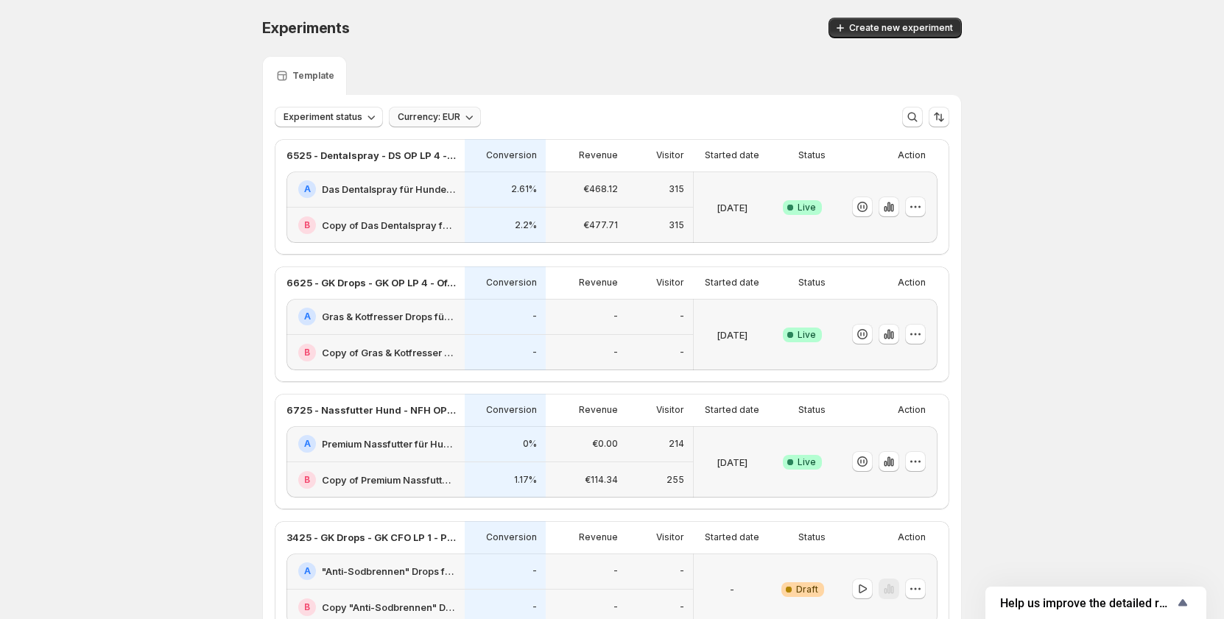
click at [474, 116] on icon "button" at bounding box center [469, 117] width 15 height 15
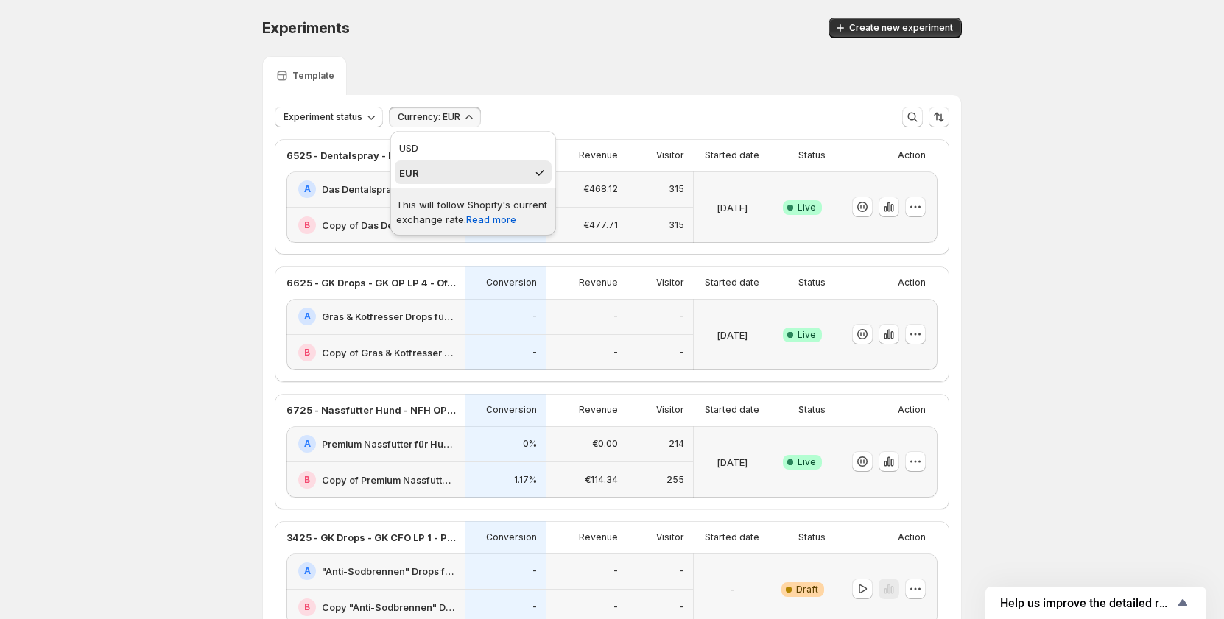
click at [592, 82] on div "Template" at bounding box center [611, 75] width 699 height 39
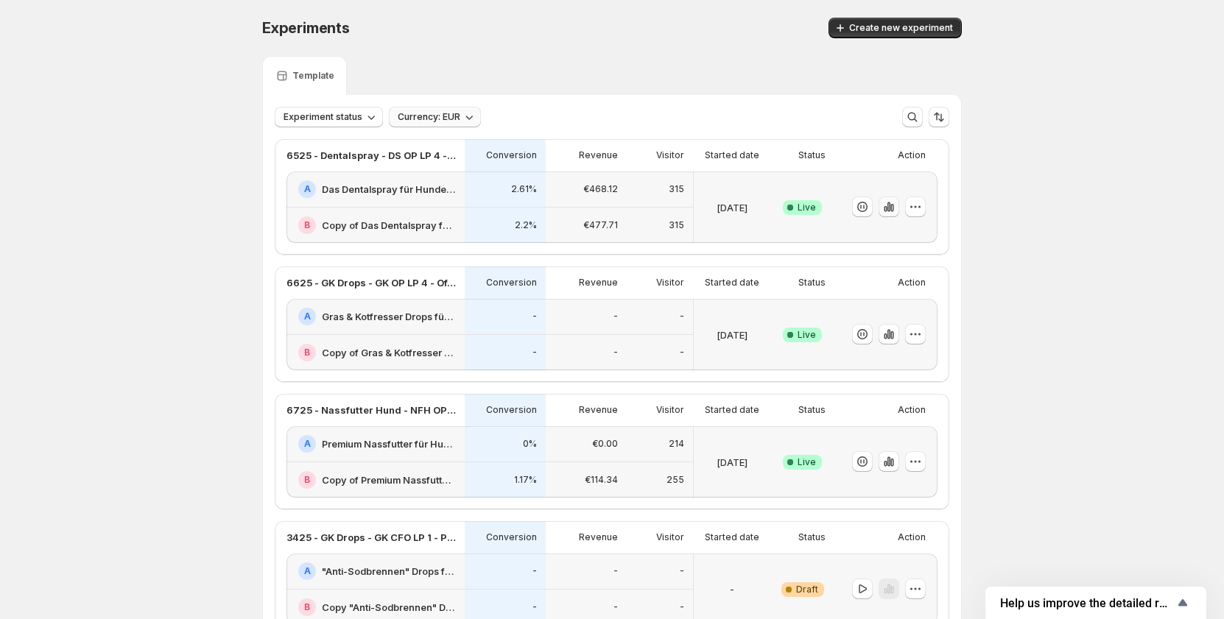
click at [895, 205] on icon "button" at bounding box center [888, 207] width 15 height 15
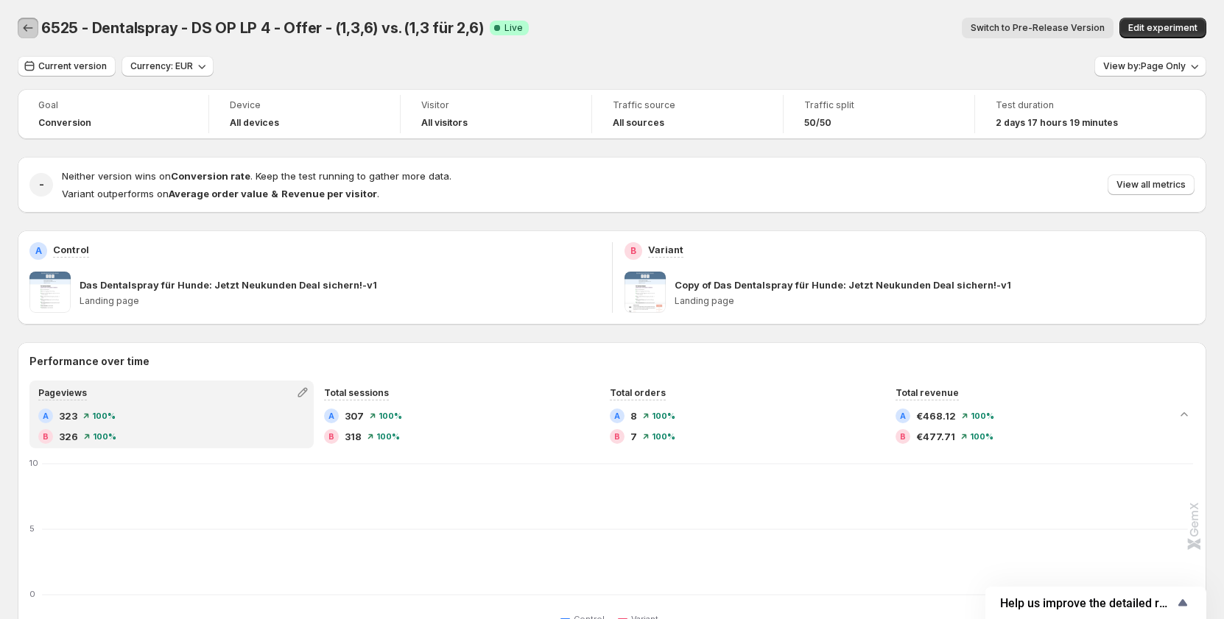
click at [30, 29] on icon "Back" at bounding box center [28, 28] width 15 height 15
